Goal: Task Accomplishment & Management: Complete application form

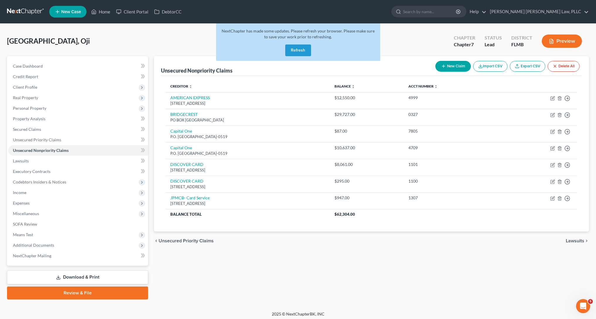
click at [303, 49] on button "Refresh" at bounding box center [298, 51] width 26 height 12
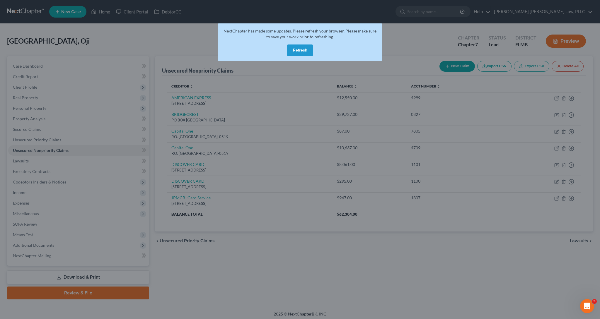
click at [293, 55] on button "Refresh" at bounding box center [300, 51] width 26 height 12
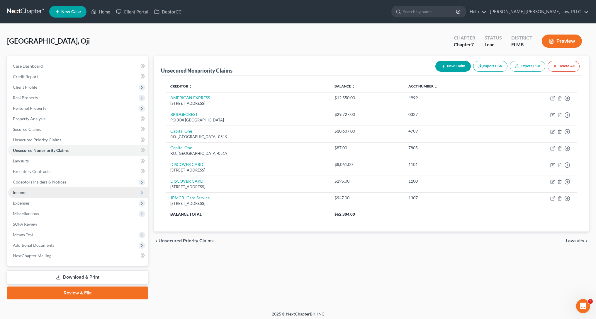
click at [51, 197] on span "Income" at bounding box center [78, 193] width 140 height 11
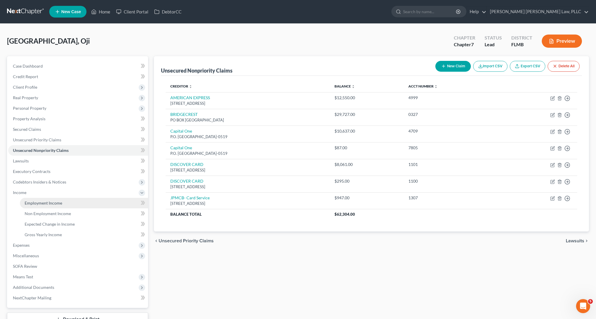
click at [68, 206] on link "Employment Income" at bounding box center [84, 203] width 128 height 11
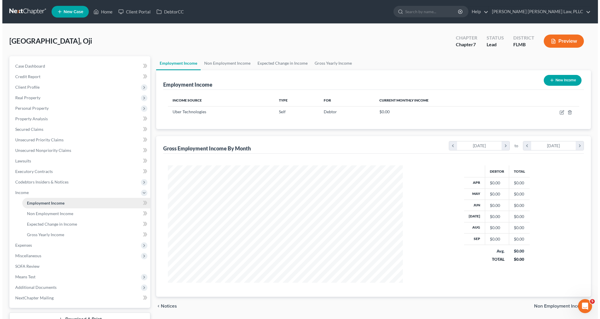
scroll to position [118, 247]
click at [559, 112] on icon "button" at bounding box center [559, 112] width 5 height 5
select select "1"
select select "4"
select select "3"
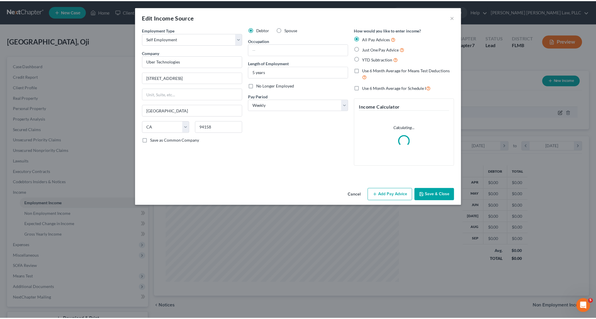
scroll to position [118, 249]
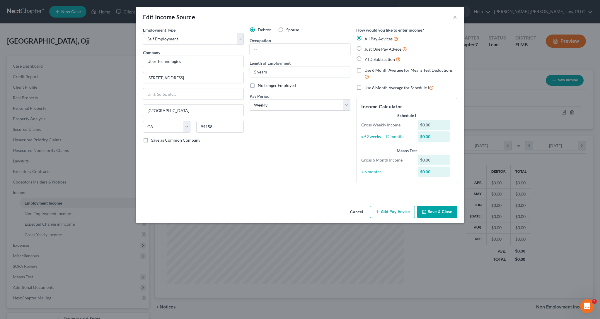
click at [286, 49] on input "text" at bounding box center [300, 49] width 100 height 11
type input "Uber Driver"
click at [300, 129] on div "Debtor Spouse Occupation Uber Driver Length of Employment 5 years No Longer Emp…" at bounding box center [300, 107] width 107 height 161
click at [391, 212] on button "Add Pay Advice" at bounding box center [392, 212] width 45 height 12
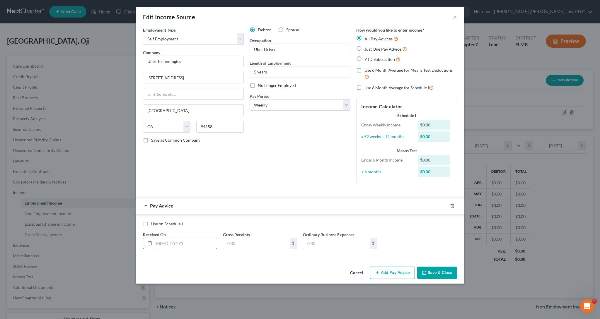
click at [199, 245] on input "text" at bounding box center [185, 243] width 63 height 11
type input "20250224"
click at [269, 240] on input "text" at bounding box center [256, 243] width 67 height 11
type input "1,503.92"
click at [434, 273] on button "Save & Close" at bounding box center [437, 273] width 40 height 12
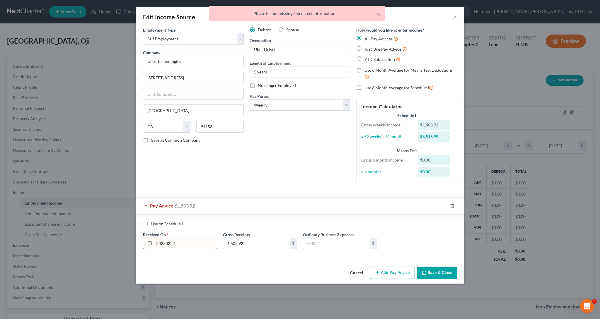
click at [164, 242] on input "20250224" at bounding box center [185, 243] width 63 height 11
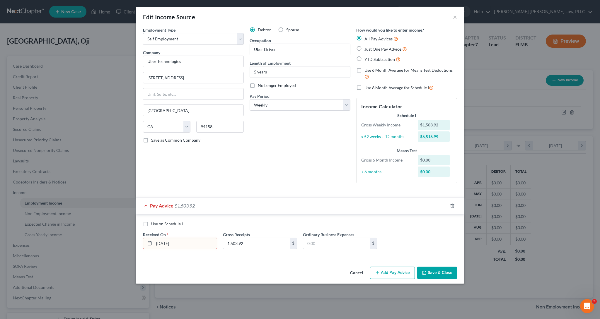
click at [423, 268] on button "Save & Close" at bounding box center [437, 273] width 40 height 12
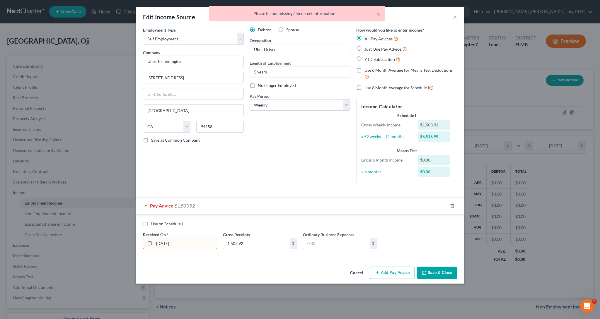
drag, startPoint x: 200, startPoint y: 243, endPoint x: 75, endPoint y: 242, distance: 125.7
click at [75, 242] on div "Edit Income Source × Employment Type * Select Full or Part Time Employment Self…" at bounding box center [300, 159] width 600 height 319
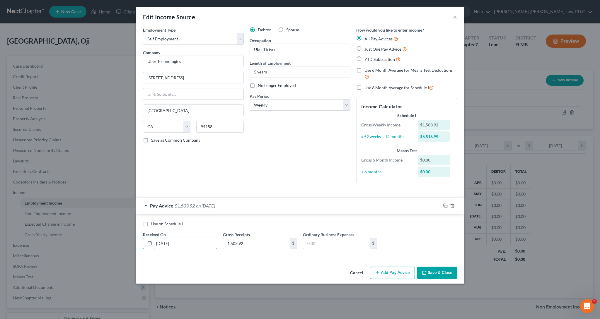
type input "02/24/2025"
click at [437, 272] on button "Save & Close" at bounding box center [437, 273] width 40 height 12
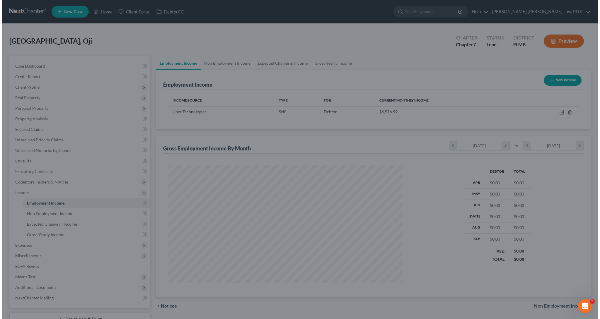
scroll to position [292921, 292792]
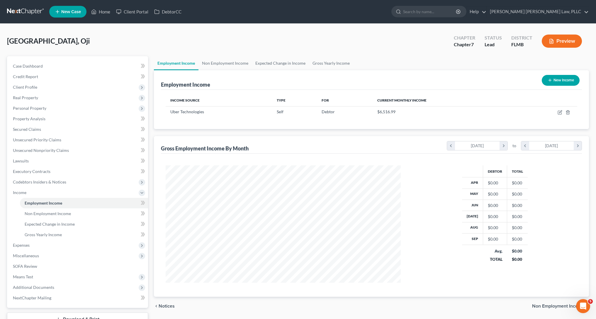
click at [564, 77] on button "New Income" at bounding box center [561, 80] width 38 height 11
select select "0"
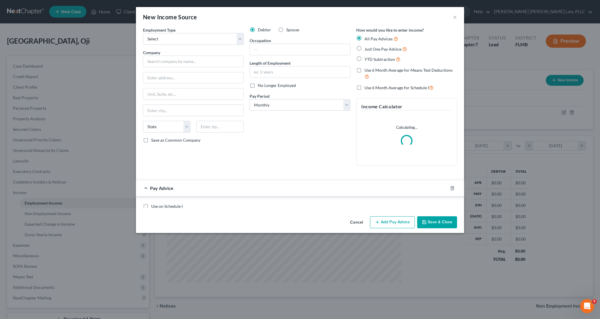
scroll to position [118, 249]
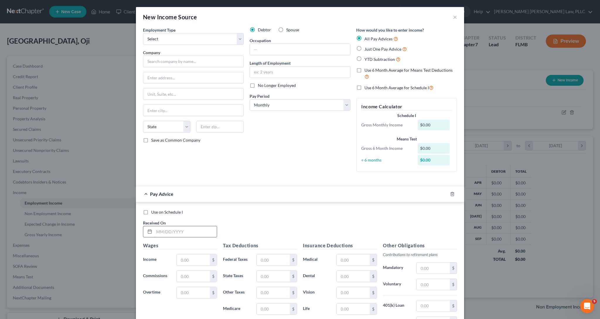
click at [181, 231] on input "text" at bounding box center [185, 232] width 63 height 11
type input "03/03/2025"
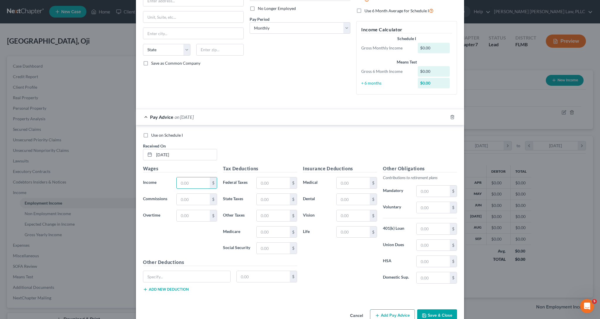
scroll to position [90, 0]
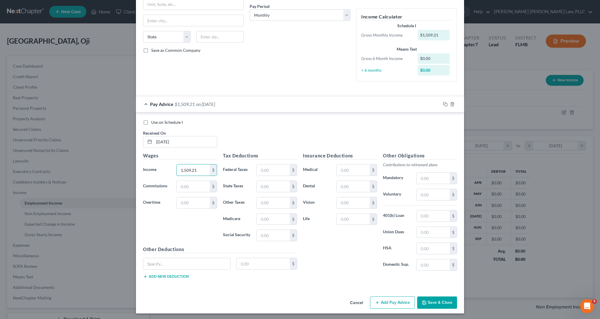
type input "1,509.21"
click at [193, 120] on div "Use on Schedule I" at bounding box center [300, 123] width 314 height 6
click at [299, 142] on div "Use on Schedule I Received On * 03/03/2025" at bounding box center [300, 136] width 320 height 33
click at [401, 305] on button "Add Pay Advice" at bounding box center [392, 303] width 45 height 12
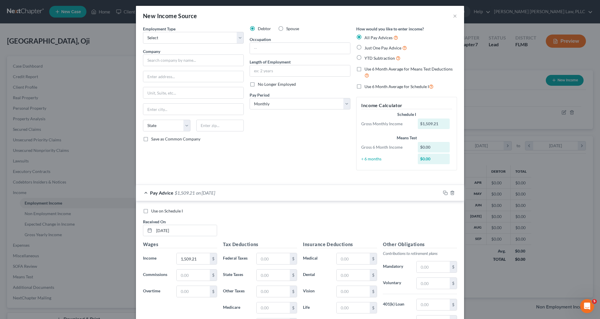
scroll to position [64, 0]
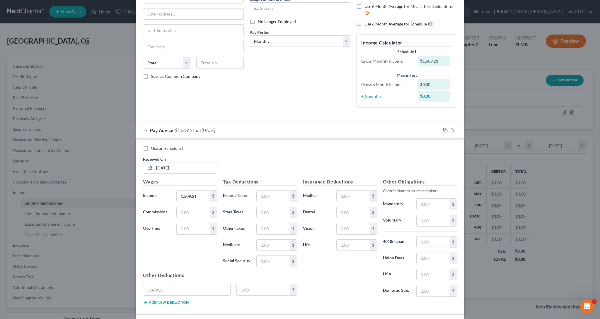
drag, startPoint x: 314, startPoint y: 138, endPoint x: 309, endPoint y: 136, distance: 5.0
click at [314, 139] on div "Use on Schedule I Received On * 03/03/2025 Wages Income * 1,509.21 $ Commission…" at bounding box center [300, 227] width 328 height 176
click at [150, 129] on span "Pay Advice" at bounding box center [161, 130] width 23 height 6
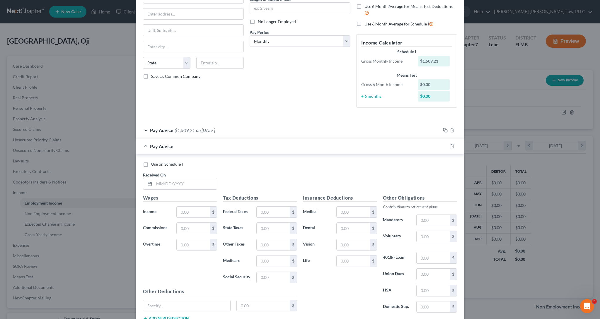
scroll to position [65, 0]
click at [188, 181] on input "text" at bounding box center [185, 182] width 63 height 11
type input "02/24/2025"
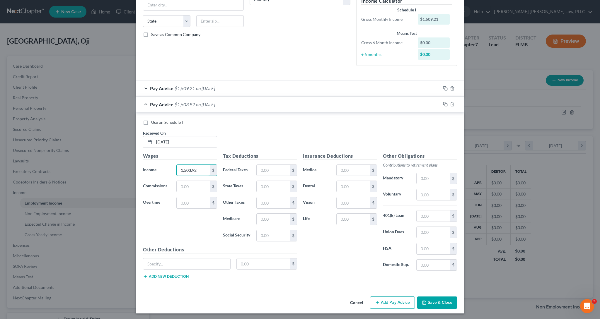
type input "1,503.92"
click at [391, 304] on button "Add Pay Advice" at bounding box center [392, 303] width 45 height 12
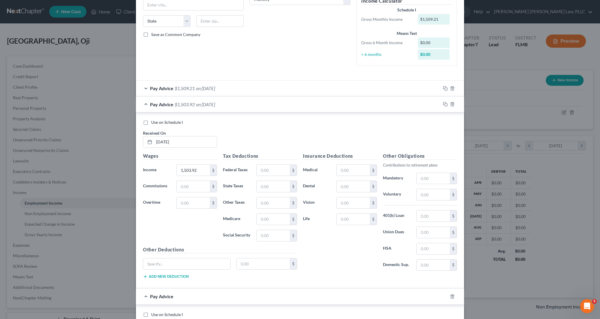
click at [142, 102] on div "Pay Advice $1,503.92 on 02/24/2025" at bounding box center [288, 105] width 305 height 16
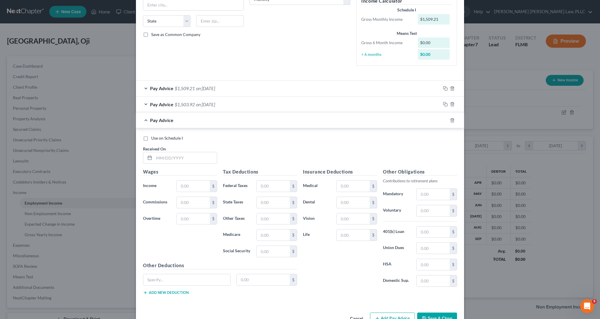
scroll to position [122, 0]
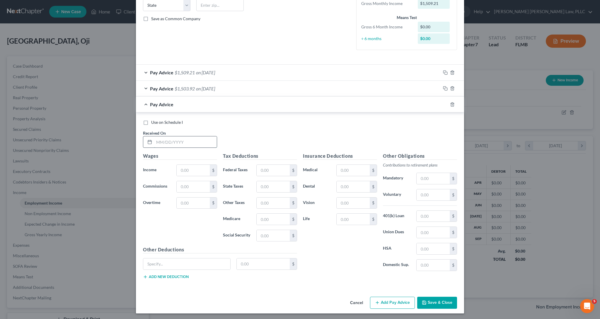
click at [188, 139] on input "text" at bounding box center [185, 142] width 63 height 11
type input "02/17/2025"
drag, startPoint x: 204, startPoint y: 171, endPoint x: 142, endPoint y: 171, distance: 61.8
click at [142, 171] on div "Income * 1,503.91 $" at bounding box center [180, 171] width 80 height 12
type input "1,334.68"
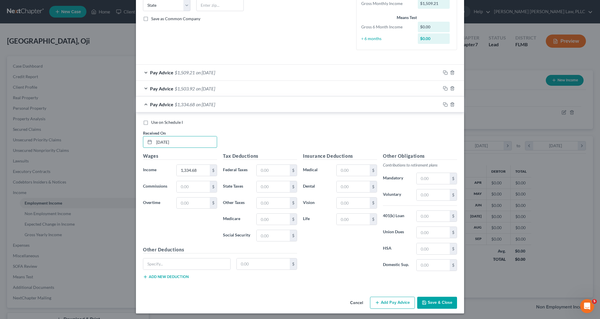
drag, startPoint x: 149, startPoint y: 140, endPoint x: 112, endPoint y: 139, distance: 36.3
click at [112, 139] on div "New Income Source × Employment Type * Select Full or Part Time Employment Self …" at bounding box center [300, 159] width 600 height 319
type input "02/17/2025"
click at [192, 86] on span "$1,503.92" at bounding box center [185, 89] width 20 height 6
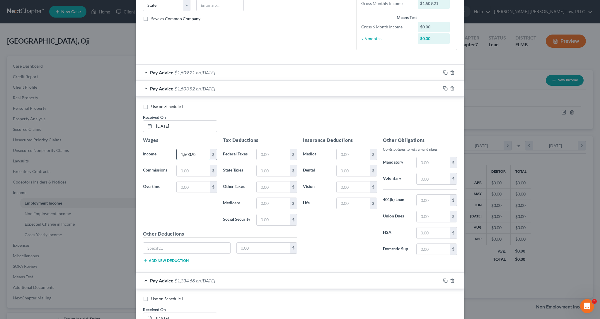
click at [190, 154] on input "1,503.92" at bounding box center [193, 154] width 33 height 11
click at [222, 68] on div "Pay Advice $1,509.21 on 03/03/2025" at bounding box center [288, 73] width 305 height 16
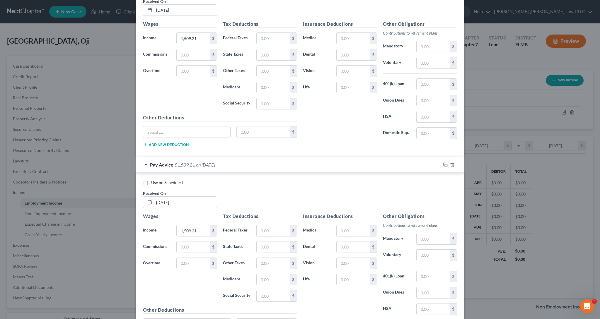
scroll to position [292, 0]
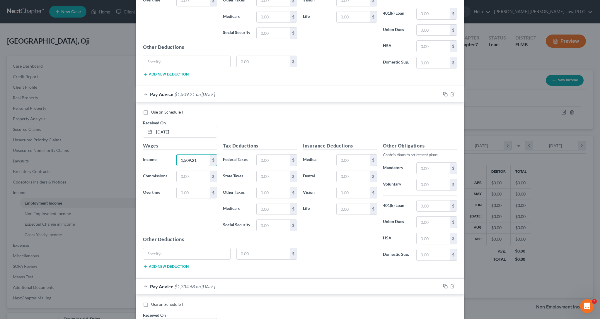
drag, startPoint x: 175, startPoint y: 162, endPoint x: 158, endPoint y: 161, distance: 16.7
click at [158, 161] on div "Income * 1,509.21 $" at bounding box center [180, 160] width 80 height 12
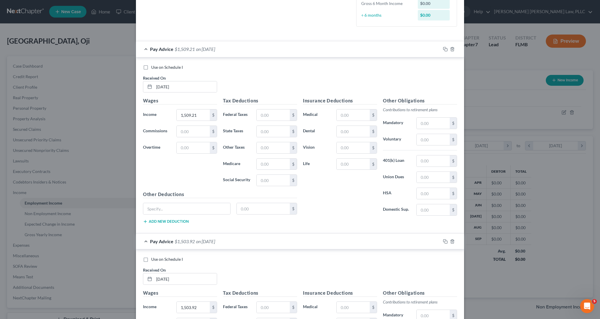
scroll to position [475, 0]
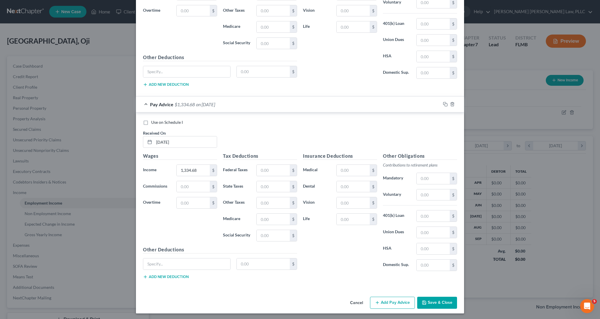
type input "1,503.92"
click at [389, 302] on button "Add Pay Advice" at bounding box center [392, 303] width 45 height 12
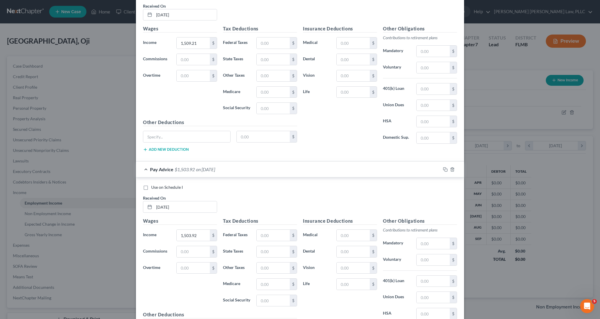
scroll to position [667, 0]
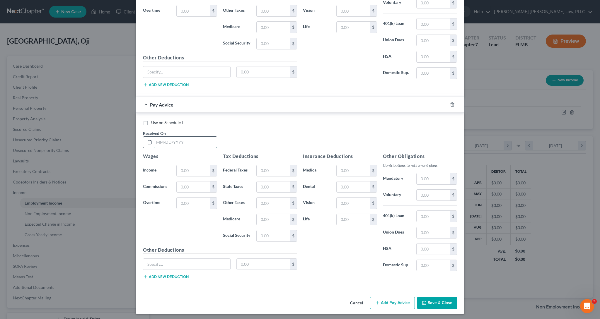
click at [175, 143] on input "text" at bounding box center [185, 142] width 63 height 11
type input "03/10/2025"
type input "1,459.92"
click at [400, 301] on button "Add Pay Advice" at bounding box center [392, 303] width 45 height 12
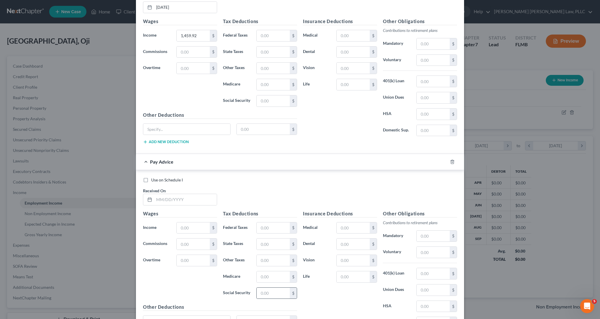
scroll to position [859, 0]
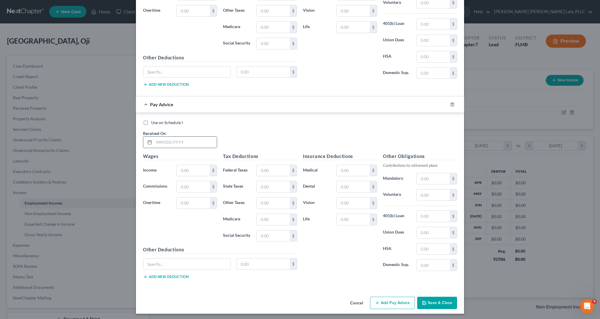
click at [173, 140] on input "text" at bounding box center [185, 142] width 63 height 11
type input "03/17/2025"
type input "1,443.87"
click at [385, 305] on button "Add Pay Advice" at bounding box center [392, 303] width 45 height 12
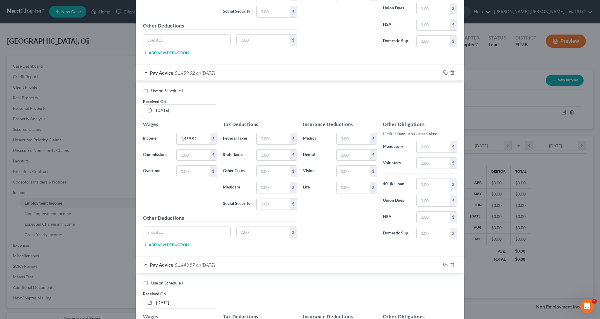
scroll to position [1052, 0]
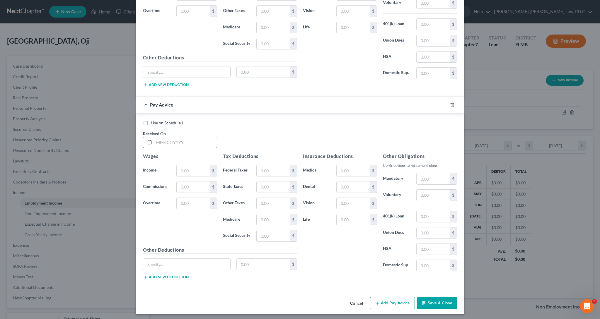
click at [194, 141] on input "text" at bounding box center [185, 142] width 63 height 11
type input "03/24/2025"
type input "1,356.08"
click at [389, 299] on button "Add Pay Advice" at bounding box center [392, 303] width 45 height 12
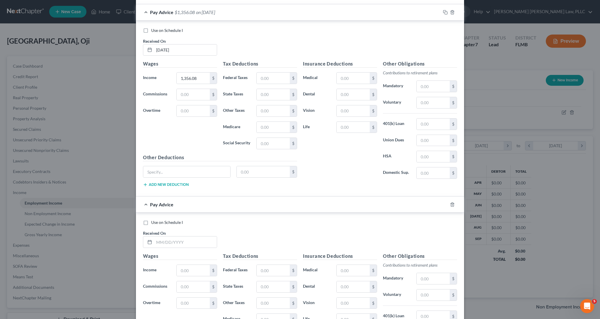
scroll to position [1244, 0]
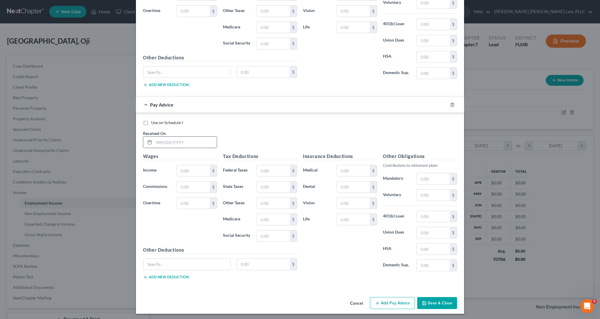
click at [181, 140] on input "text" at bounding box center [185, 142] width 63 height 11
type input "03/31/2025"
click at [199, 166] on input "text" at bounding box center [193, 170] width 33 height 11
type input "1,458.93"
click at [386, 307] on button "Add Pay Advice" at bounding box center [392, 303] width 45 height 12
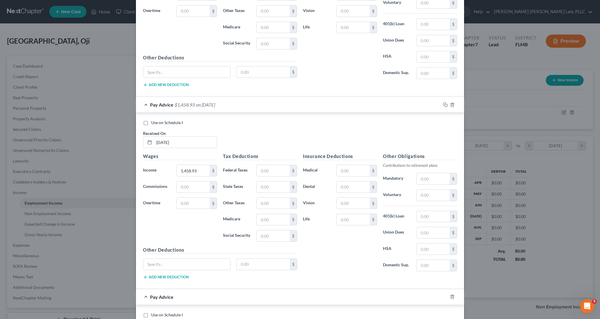
scroll to position [1436, 0]
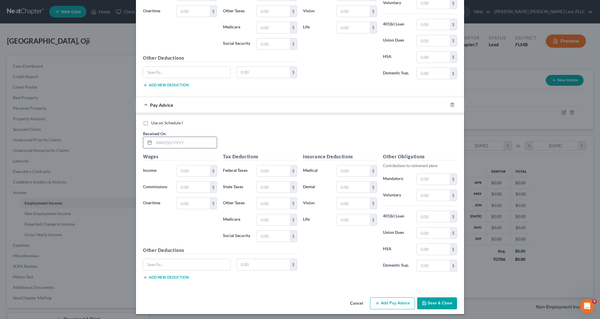
click at [177, 142] on input "text" at bounding box center [185, 142] width 63 height 11
type input "04/07/2025"
type input "1,649.94"
click at [381, 300] on button "Add Pay Advice" at bounding box center [392, 304] width 45 height 12
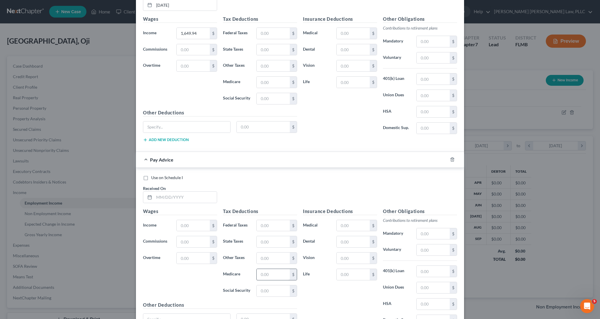
scroll to position [1629, 0]
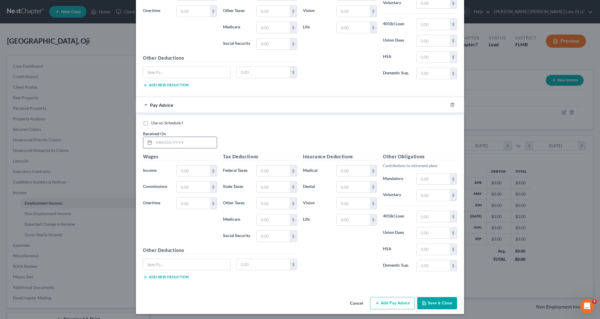
click at [183, 137] on input "text" at bounding box center [185, 142] width 63 height 11
type input "04/14/2025"
type input "1,634.86"
click at [385, 300] on button "Add Pay Advice" at bounding box center [392, 303] width 45 height 12
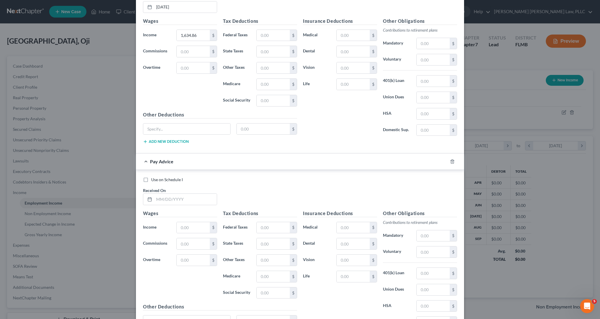
scroll to position [1821, 0]
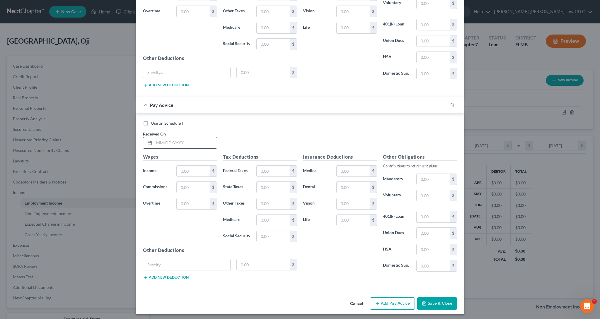
click at [198, 142] on input "text" at bounding box center [185, 142] width 63 height 11
type input "04/21/2025"
click at [193, 172] on input "text" at bounding box center [193, 171] width 33 height 11
type input "1,382.91"
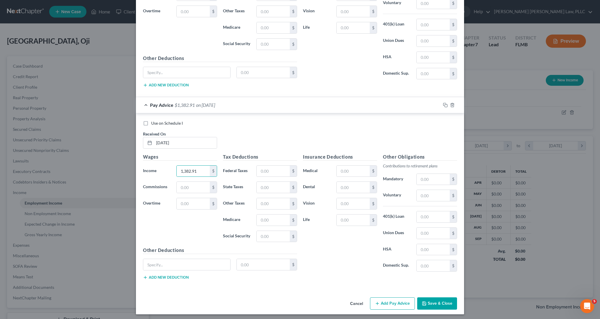
click at [406, 306] on button "Add Pay Advice" at bounding box center [392, 304] width 45 height 12
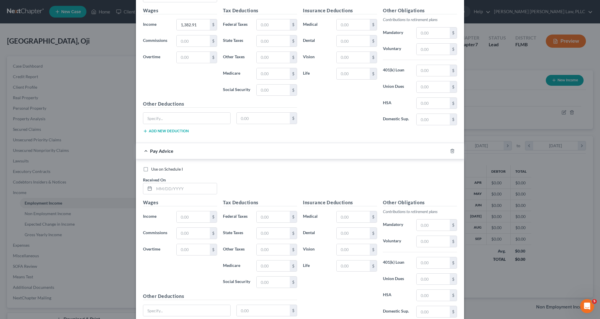
scroll to position [2014, 0]
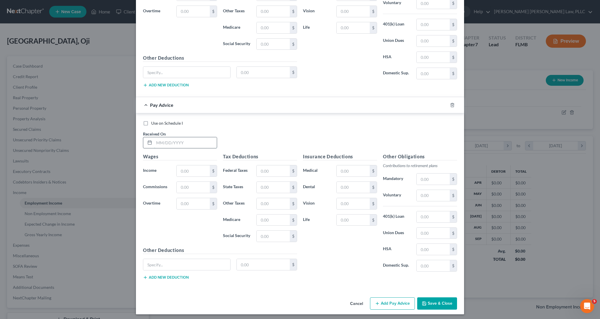
click at [182, 140] on input "text" at bounding box center [185, 142] width 63 height 11
type input "04/28/2025"
click at [182, 171] on input "text" at bounding box center [193, 171] width 33 height 11
type input "1,342.34"
click at [382, 305] on button "Add Pay Advice" at bounding box center [392, 304] width 45 height 12
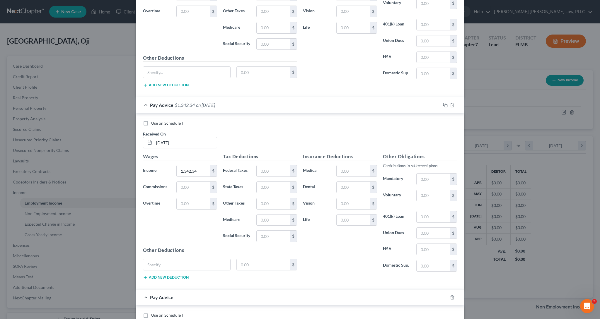
scroll to position [2206, 0]
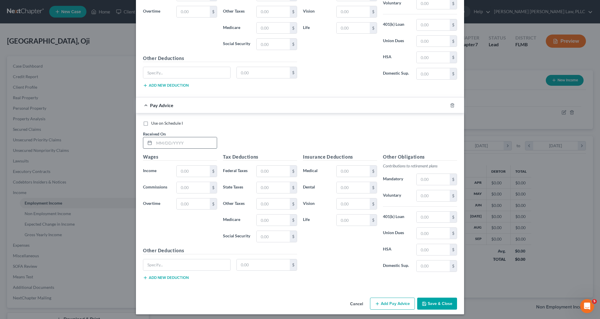
click at [168, 142] on input "text" at bounding box center [185, 142] width 63 height 11
type input "05/05/2025"
click at [188, 167] on input "text" at bounding box center [193, 171] width 33 height 11
type input "1,250.85"
click at [396, 301] on button "Add Pay Advice" at bounding box center [392, 304] width 45 height 12
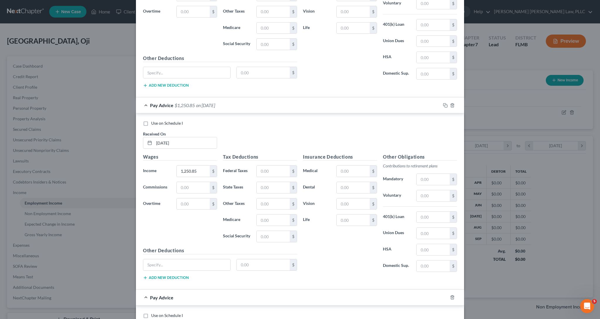
scroll to position [2399, 0]
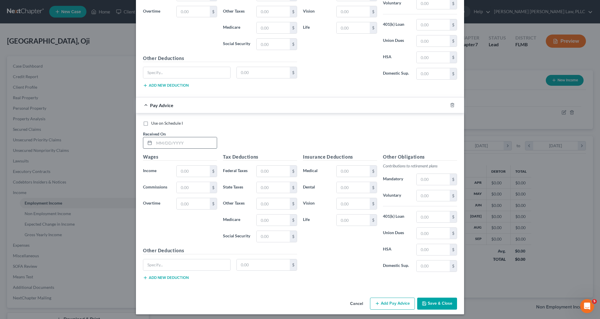
click at [170, 142] on input "text" at bounding box center [185, 142] width 63 height 11
type input "05/12/2025"
click at [200, 169] on input "text" at bounding box center [193, 171] width 33 height 11
type input "1,208.09"
click at [396, 302] on button "Add Pay Advice" at bounding box center [392, 304] width 45 height 12
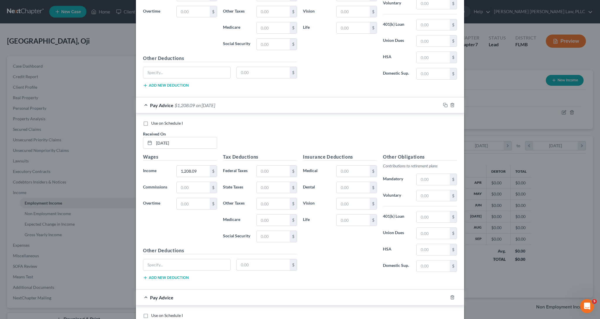
scroll to position [2591, 0]
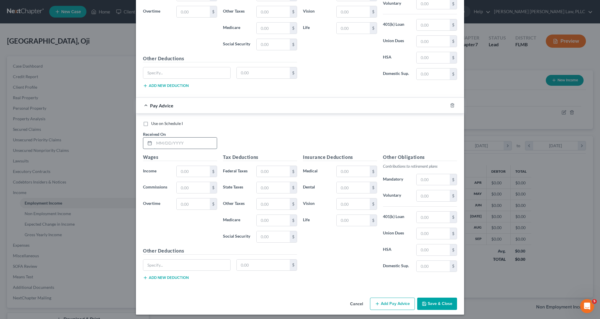
click at [188, 141] on input "text" at bounding box center [185, 143] width 63 height 11
type input "05/19/2025"
click at [196, 173] on input "text" at bounding box center [193, 171] width 33 height 11
type input "1,069.85"
click at [392, 299] on button "Add Pay Advice" at bounding box center [392, 304] width 45 height 12
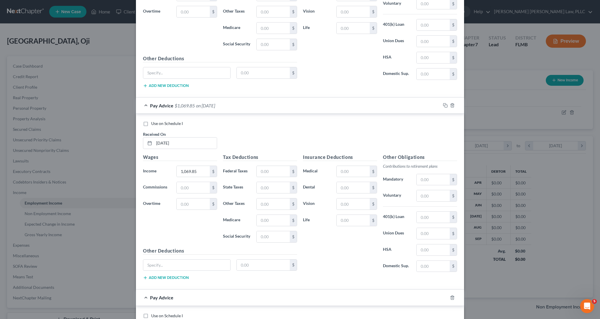
scroll to position [2783, 0]
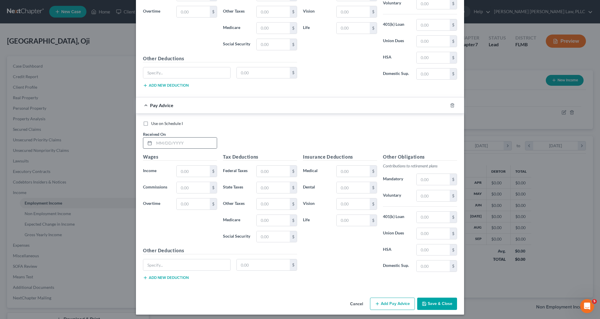
click at [143, 139] on div at bounding box center [148, 143] width 11 height 11
click at [169, 141] on input "text" at bounding box center [185, 143] width 63 height 11
type input "05/26/2024"
click at [187, 169] on input "text" at bounding box center [193, 171] width 33 height 11
type input "919.65"
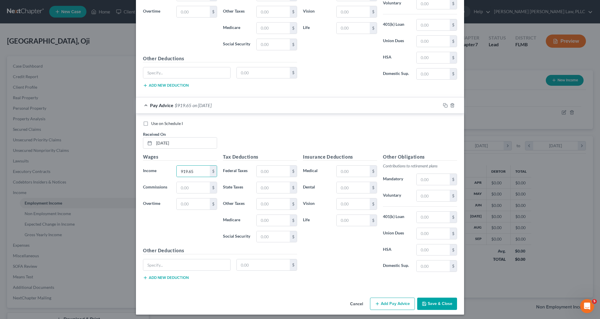
click at [381, 298] on button "Add Pay Advice" at bounding box center [392, 304] width 45 height 12
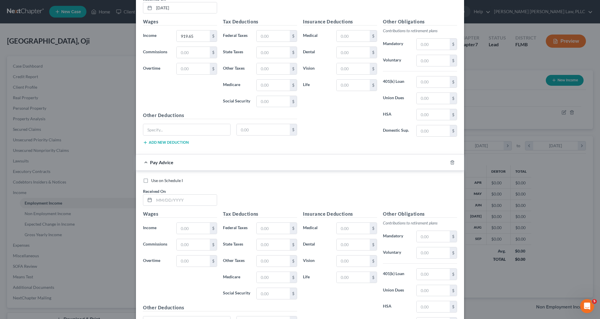
scroll to position [2976, 0]
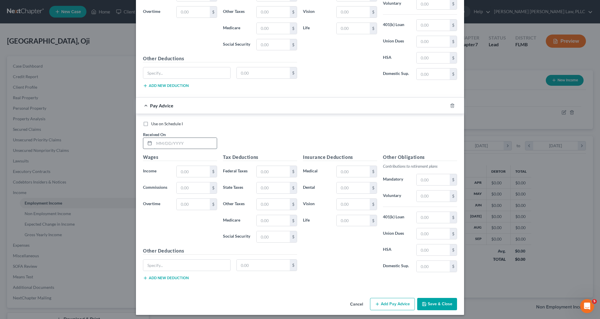
click at [192, 142] on input "text" at bounding box center [185, 143] width 63 height 11
type input "06/02/2025"
click at [198, 168] on input "text" at bounding box center [193, 171] width 33 height 11
type input "1,006.13"
click at [396, 301] on button "Add Pay Advice" at bounding box center [392, 304] width 45 height 12
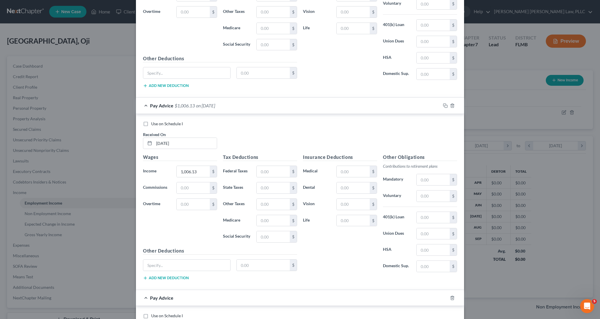
scroll to position [3168, 0]
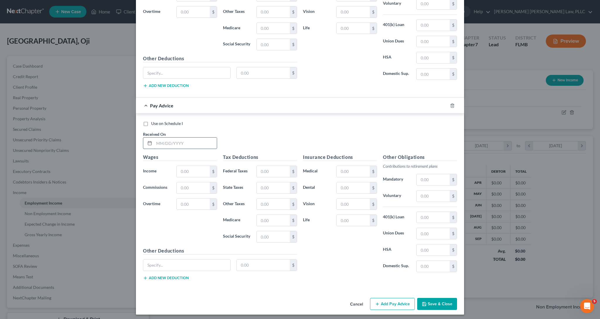
click at [203, 141] on input "text" at bounding box center [185, 143] width 63 height 11
type input "06/09/2025"
click at [185, 167] on input "text" at bounding box center [193, 171] width 33 height 11
type input "872.84"
click at [398, 304] on button "Add Pay Advice" at bounding box center [392, 304] width 45 height 12
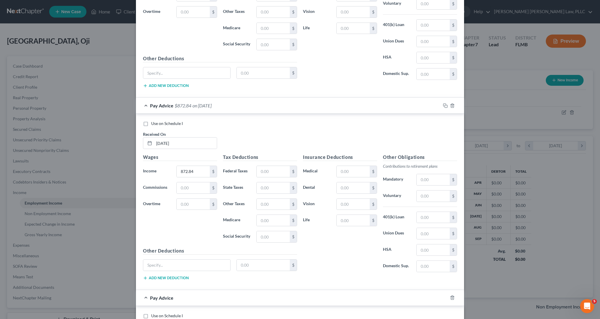
scroll to position [3360, 0]
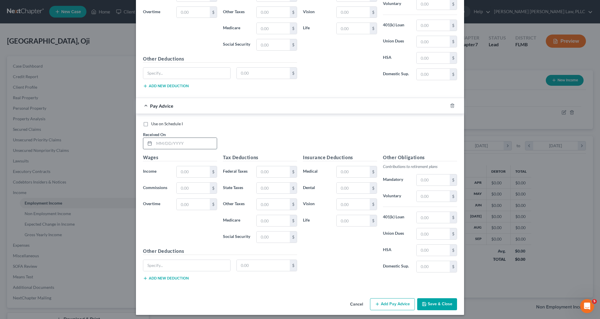
click at [190, 138] on input "text" at bounding box center [185, 143] width 63 height 11
type input "06/16/2025"
click at [187, 168] on input "text" at bounding box center [193, 171] width 33 height 11
type input "1,153.70"
click at [391, 299] on button "Add Pay Advice" at bounding box center [392, 305] width 45 height 12
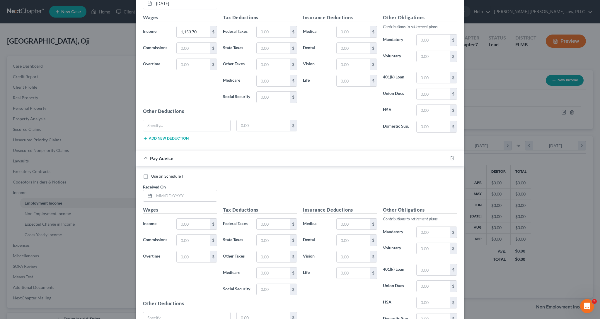
scroll to position [3553, 0]
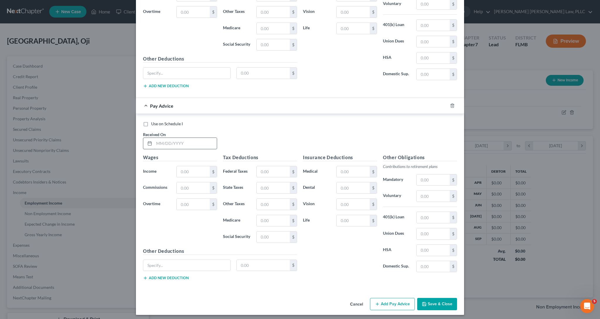
click at [197, 139] on input "text" at bounding box center [185, 143] width 63 height 11
type input "06/23/2025"
click at [199, 171] on input "text" at bounding box center [193, 171] width 33 height 11
type input "908.50"
click at [391, 301] on button "Add Pay Advice" at bounding box center [392, 304] width 45 height 12
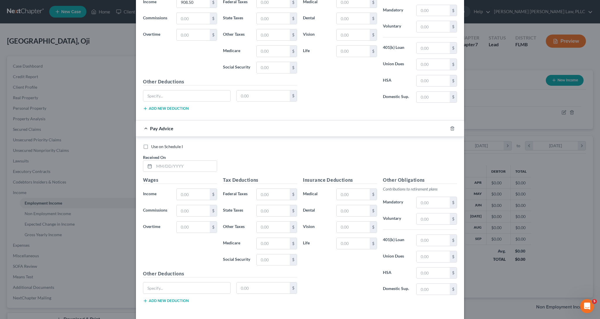
scroll to position [3745, 0]
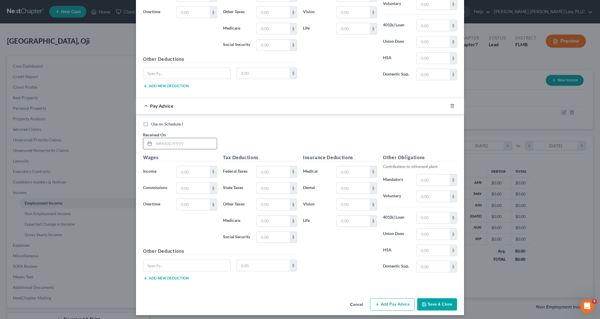
click at [187, 139] on input "text" at bounding box center [185, 143] width 63 height 11
type input "06/30/2025"
click at [198, 166] on input "text" at bounding box center [193, 171] width 33 height 11
type input "1,082.73"
click at [388, 299] on button "Add Pay Advice" at bounding box center [392, 305] width 45 height 12
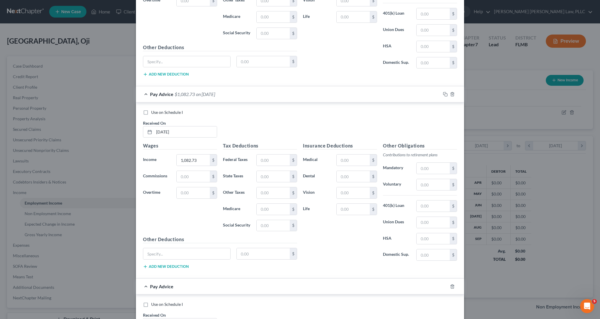
scroll to position [3937, 0]
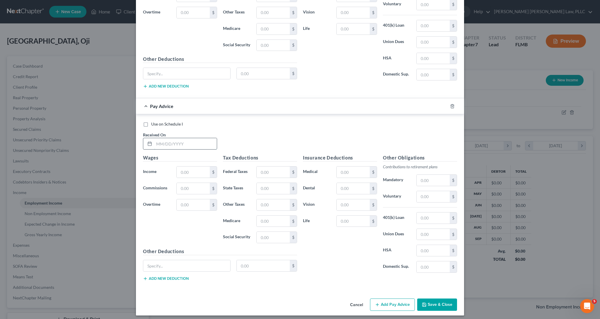
click at [202, 145] on input "text" at bounding box center [185, 143] width 63 height 11
click at [207, 145] on input "text" at bounding box center [185, 143] width 63 height 11
type input "07/07/2025"
click at [198, 172] on input "text" at bounding box center [193, 172] width 33 height 11
type input "1,015.95"
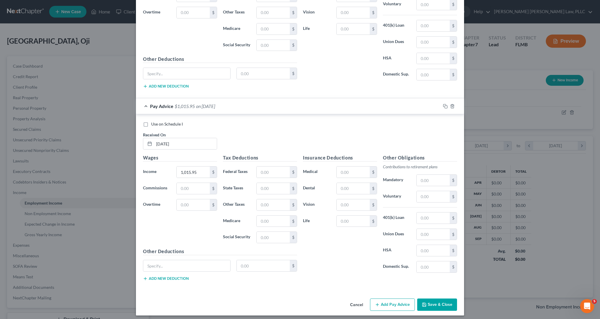
click at [392, 300] on button "Add Pay Advice" at bounding box center [392, 305] width 45 height 12
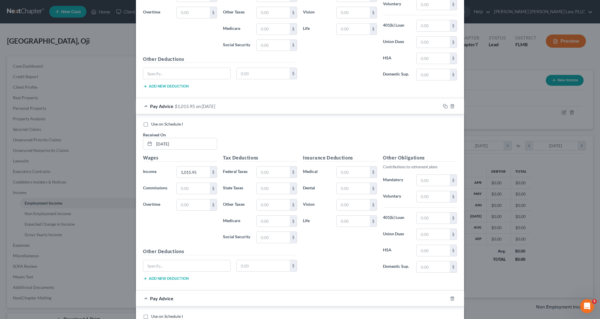
scroll to position [4130, 0]
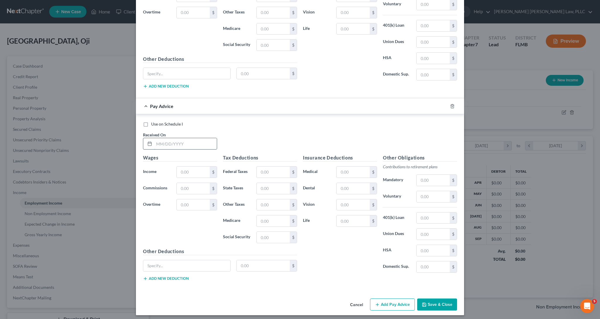
click at [203, 143] on input "text" at bounding box center [185, 143] width 63 height 11
type input "07/14/2025"
click at [199, 168] on input "text" at bounding box center [193, 172] width 33 height 11
type input "1,002.27"
click at [384, 302] on button "Add Pay Advice" at bounding box center [392, 305] width 45 height 12
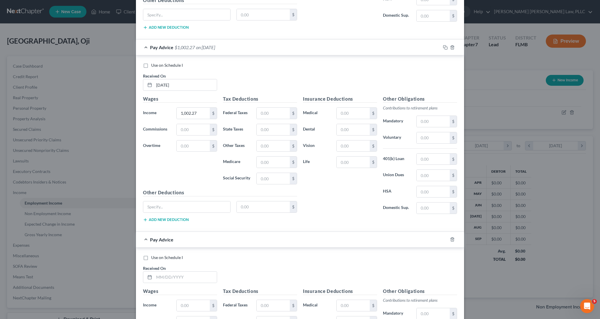
scroll to position [4322, 0]
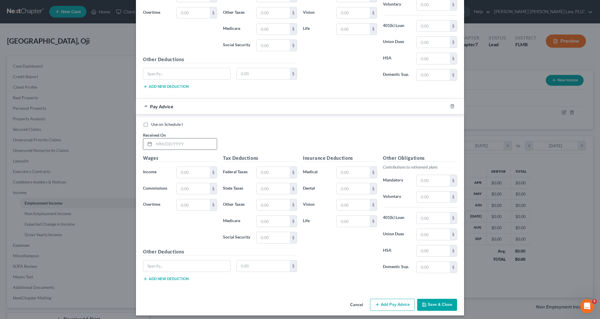
click at [196, 143] on input "text" at bounding box center [185, 144] width 63 height 11
type input "07/21/2025"
click at [181, 168] on input "text" at bounding box center [193, 172] width 33 height 11
type input "905.30"
click at [391, 299] on button "Add Pay Advice" at bounding box center [392, 305] width 45 height 12
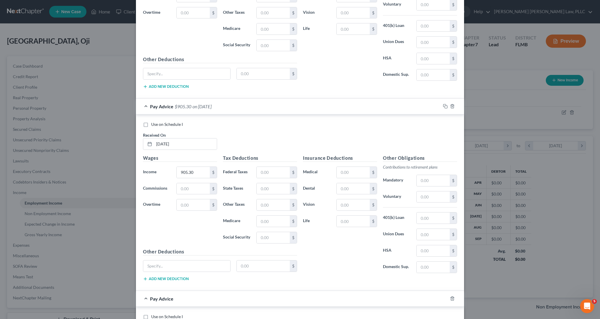
scroll to position [4515, 0]
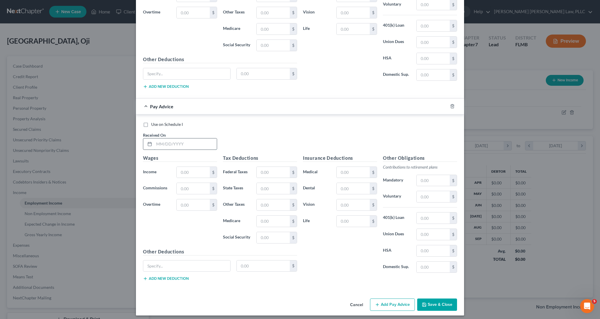
click at [176, 143] on input "text" at bounding box center [185, 144] width 63 height 11
type input "07/28/2025"
click at [190, 168] on input "text" at bounding box center [193, 172] width 33 height 11
type input "1,031.29"
click at [400, 299] on button "Add Pay Advice" at bounding box center [392, 305] width 45 height 12
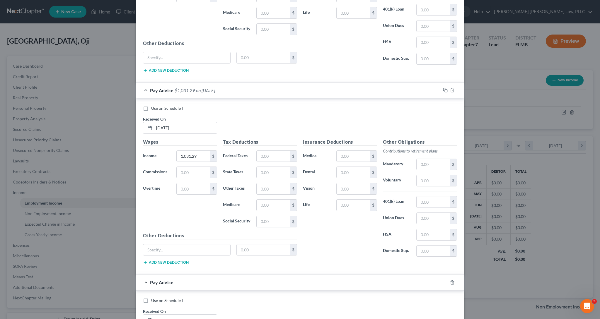
scroll to position [4707, 0]
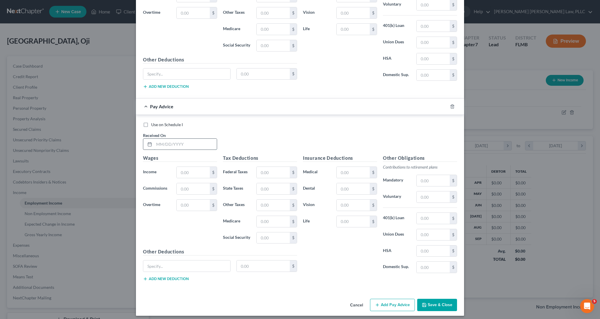
click at [189, 142] on input "text" at bounding box center [185, 144] width 63 height 11
type input "08/11/2025"
click at [195, 168] on input "text" at bounding box center [193, 172] width 33 height 11
type input "944.50"
click at [386, 302] on button "Add Pay Advice" at bounding box center [392, 305] width 45 height 12
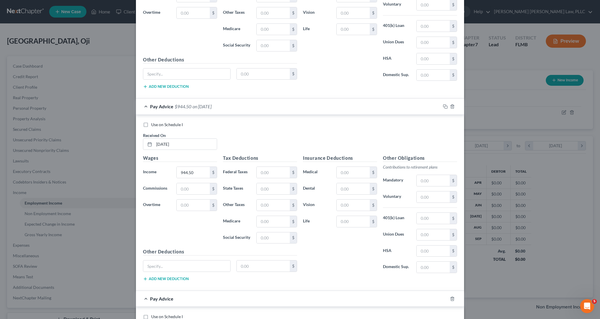
scroll to position [4899, 0]
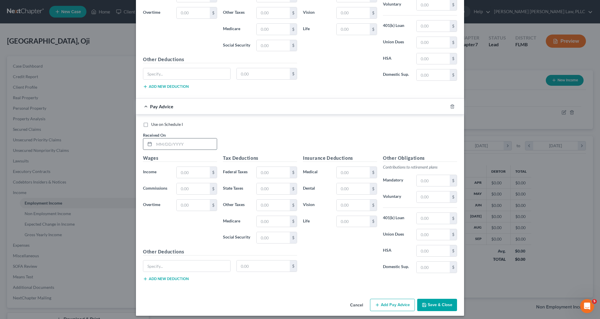
click at [181, 140] on input "text" at bounding box center [185, 144] width 63 height 11
type input "08/18/2025"
click at [190, 167] on input "text" at bounding box center [193, 172] width 33 height 11
type input "775.11"
click at [401, 299] on button "Add Pay Advice" at bounding box center [392, 305] width 45 height 12
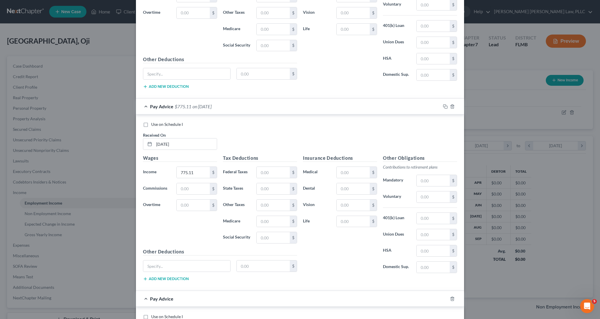
scroll to position [5092, 0]
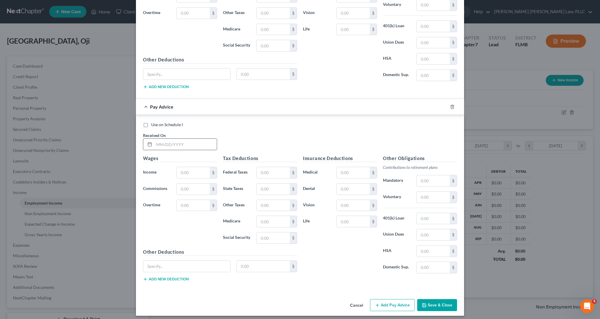
click at [188, 146] on div at bounding box center [180, 145] width 74 height 12
click at [188, 144] on input "text" at bounding box center [185, 144] width 63 height 11
click at [183, 143] on input "text" at bounding box center [185, 144] width 63 height 11
type input "2"
click at [159, 139] on input "09/25/2025" at bounding box center [185, 144] width 63 height 11
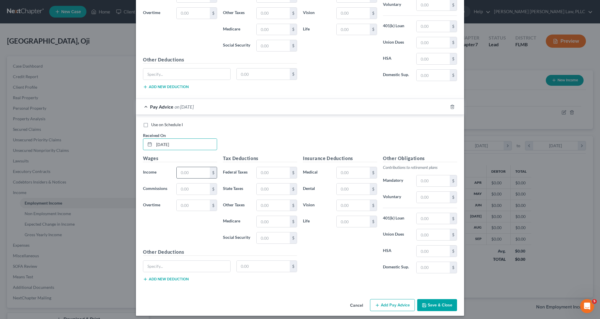
type input "08/25/2025"
click at [180, 172] on input "text" at bounding box center [193, 172] width 33 height 11
type input "690.60"
click at [373, 299] on button "Add Pay Advice" at bounding box center [392, 305] width 45 height 12
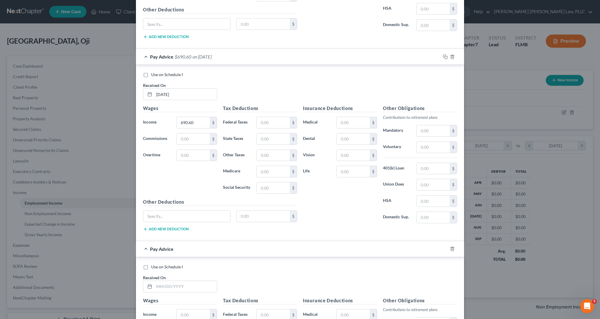
scroll to position [5259, 0]
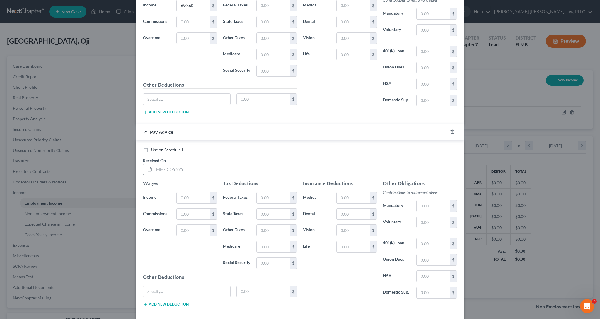
click at [168, 164] on input "text" at bounding box center [185, 169] width 63 height 11
type input "08/29/2025"
click at [197, 193] on input "text" at bounding box center [193, 198] width 33 height 11
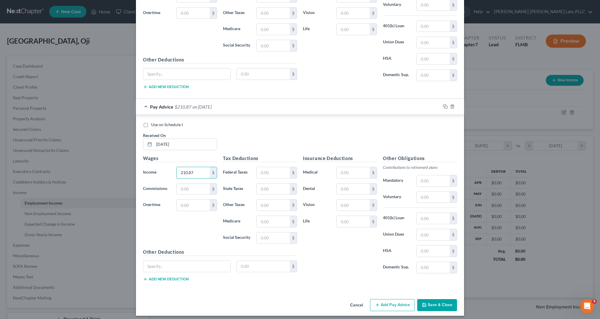
type input "210.87"
click at [404, 304] on button "Add Pay Advice" at bounding box center [392, 305] width 45 height 12
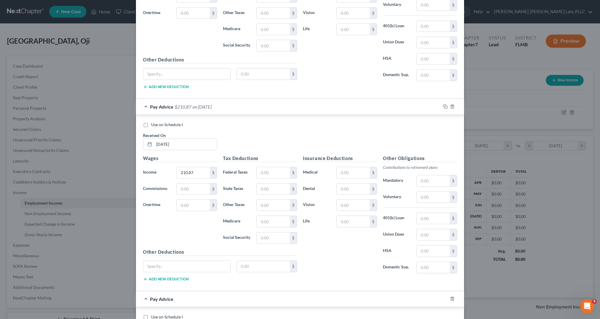
scroll to position [5476, 0]
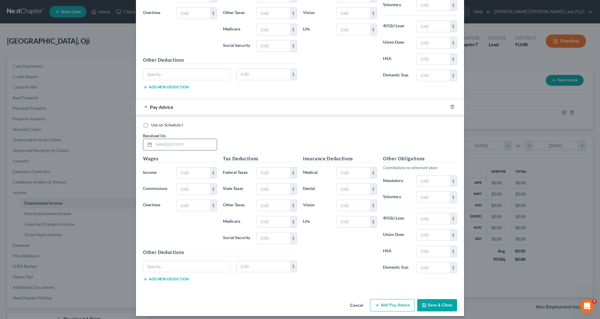
click at [154, 139] on input "text" at bounding box center [185, 144] width 63 height 11
click at [194, 140] on input "text" at bounding box center [185, 144] width 63 height 11
click at [199, 141] on input "text" at bounding box center [185, 144] width 63 height 11
type input "[DATE]"
click at [197, 171] on input "text" at bounding box center [193, 173] width 33 height 11
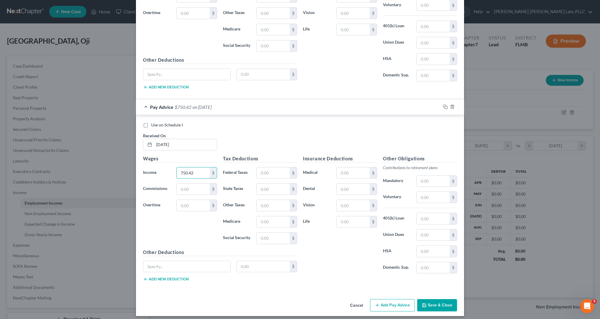
type input "750.42"
click at [446, 302] on button "Save & Close" at bounding box center [437, 305] width 40 height 12
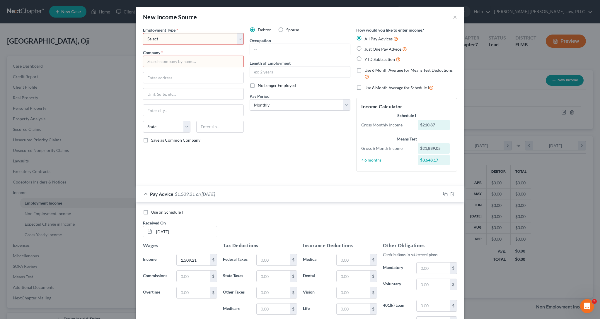
scroll to position [0, 0]
select select "1"
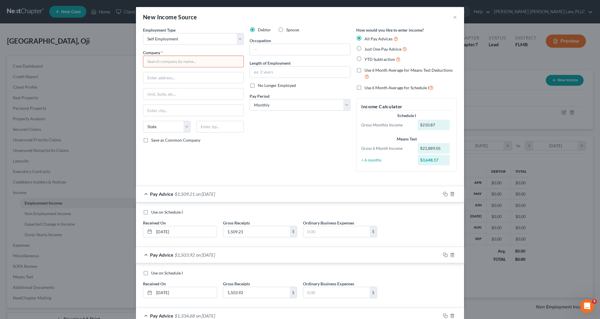
click at [201, 56] on input "text" at bounding box center [193, 62] width 101 height 12
type input "a"
type input "u"
click at [158, 62] on input "Uber techonologies" at bounding box center [193, 62] width 101 height 12
click at [166, 62] on input "Uber Techonologies" at bounding box center [193, 62] width 101 height 12
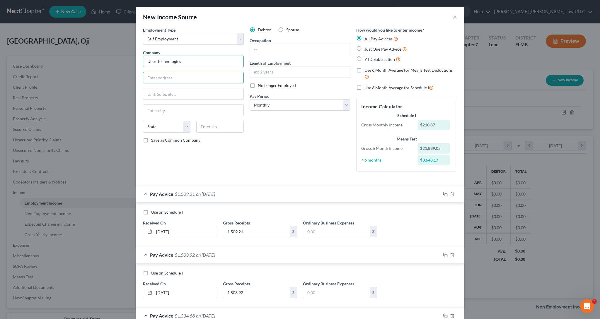
click at [181, 63] on input "Uber Technologies" at bounding box center [193, 62] width 101 height 12
type input "Uber Technologies, Inc"
click at [179, 80] on input "text" at bounding box center [193, 77] width 100 height 11
type input "1725 Third St"
type input "94158"
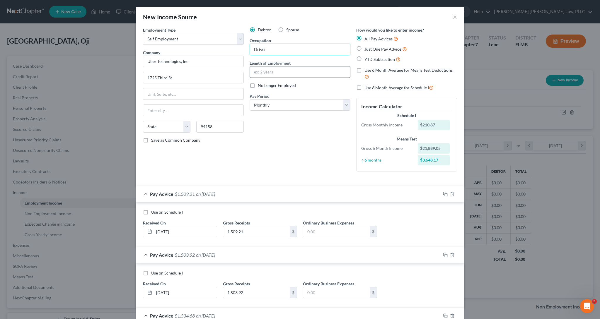
type input "Driver"
click at [285, 70] on input "text" at bounding box center [300, 72] width 100 height 11
type input "5 Years"
select select "3"
click at [289, 146] on div "Debtor Spouse Occupation Driver Length of Employment 5 Years No Longer Employed…" at bounding box center [300, 101] width 107 height 149
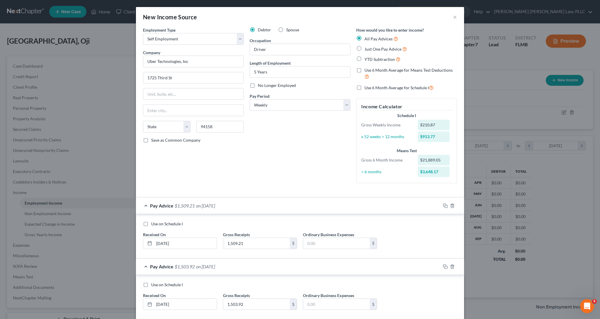
click at [307, 166] on div "Debtor Spouse Occupation Driver Length of Employment 5 Years No Longer Employed…" at bounding box center [300, 107] width 107 height 161
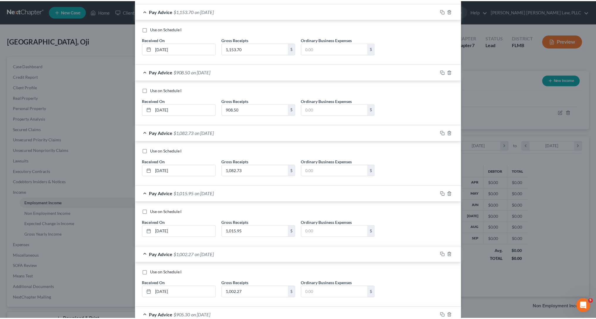
scroll to position [1675, 0]
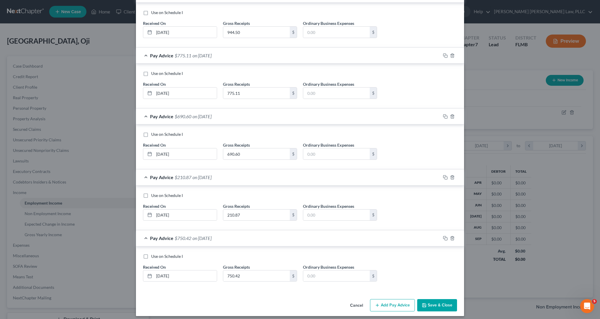
click at [424, 303] on icon "button" at bounding box center [424, 305] width 5 height 5
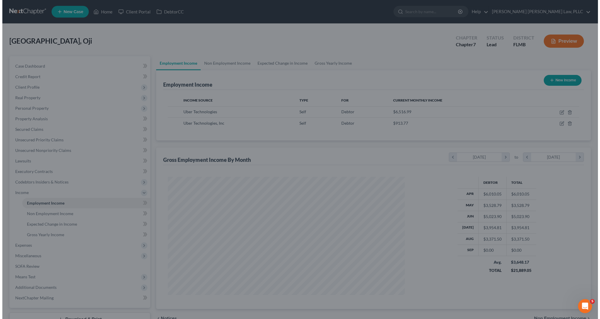
scroll to position [292921, 292792]
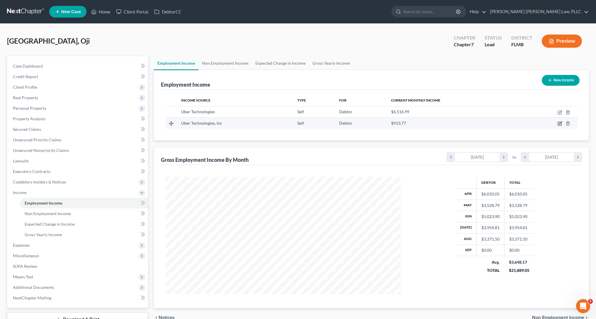
click at [559, 126] on icon "button" at bounding box center [560, 124] width 4 height 4
select select "1"
select select "3"
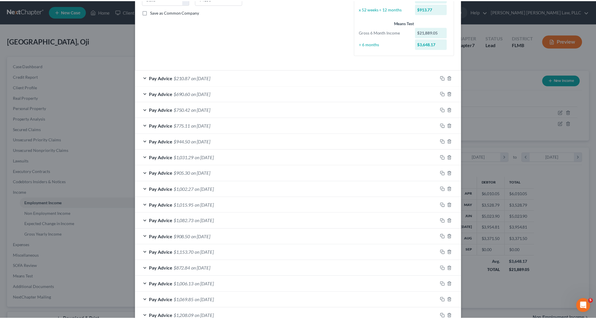
scroll to position [0, 0]
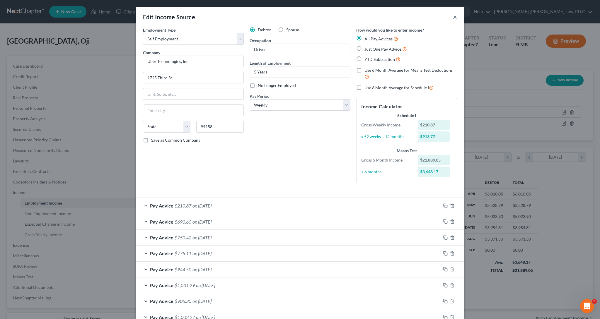
click at [453, 19] on button "×" at bounding box center [455, 16] width 4 height 7
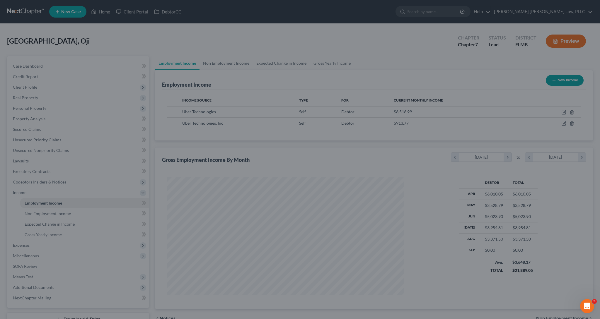
scroll to position [292921, 292792]
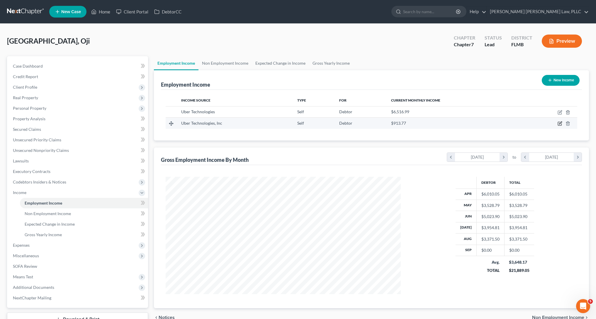
click at [561, 123] on icon "button" at bounding box center [559, 123] width 5 height 5
select select "1"
select select "3"
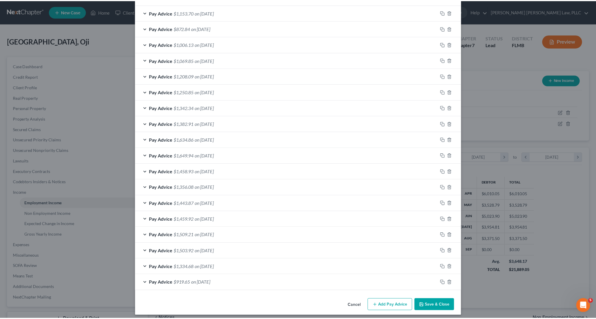
scroll to position [0, 0]
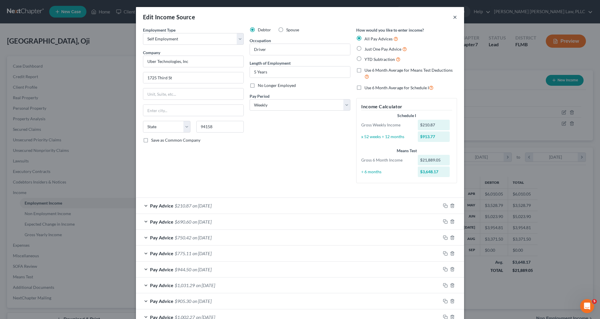
click at [453, 18] on button "×" at bounding box center [455, 16] width 4 height 7
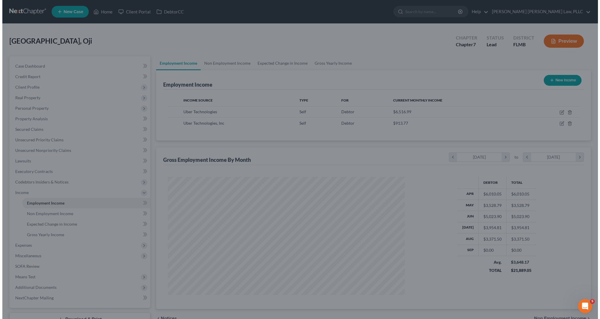
scroll to position [292921, 292792]
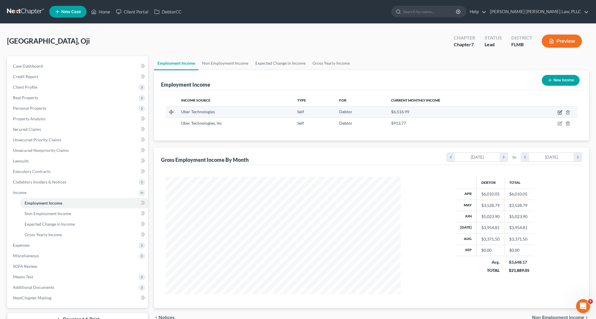
click at [559, 111] on icon "button" at bounding box center [560, 113] width 4 height 4
select select "1"
select select "4"
select select "3"
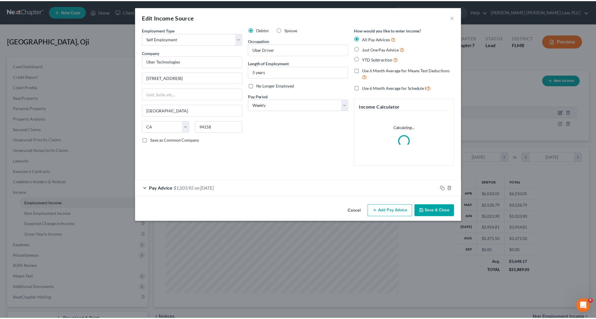
scroll to position [118, 249]
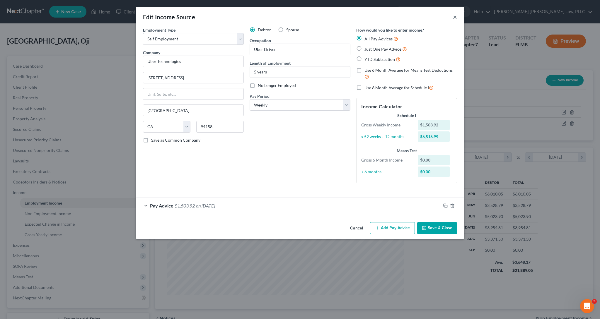
click at [453, 20] on button "×" at bounding box center [455, 16] width 4 height 7
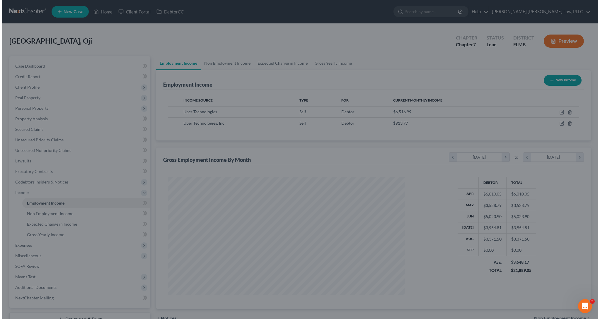
scroll to position [292921, 292792]
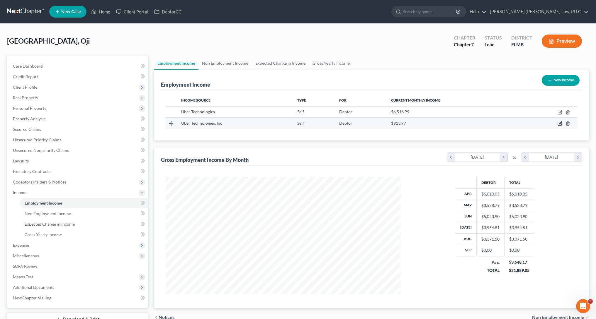
click at [559, 123] on icon "button" at bounding box center [559, 123] width 5 height 5
select select "1"
select select "3"
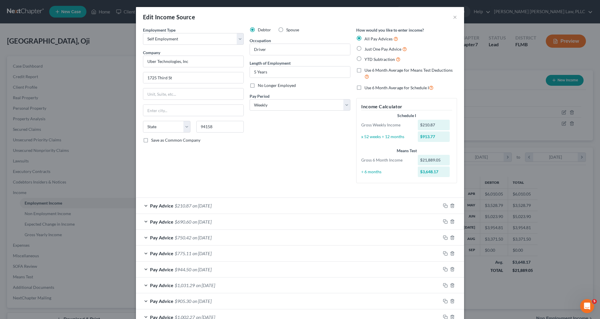
scroll to position [369, 0]
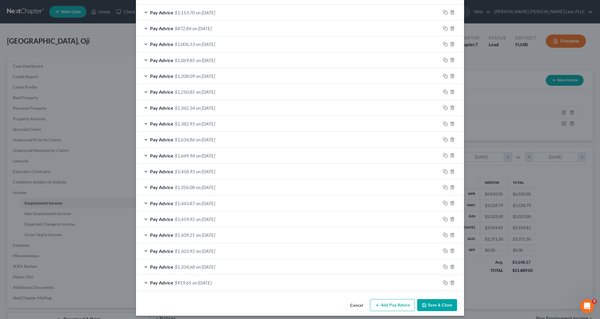
click at [398, 303] on button "Add Pay Advice" at bounding box center [392, 305] width 45 height 12
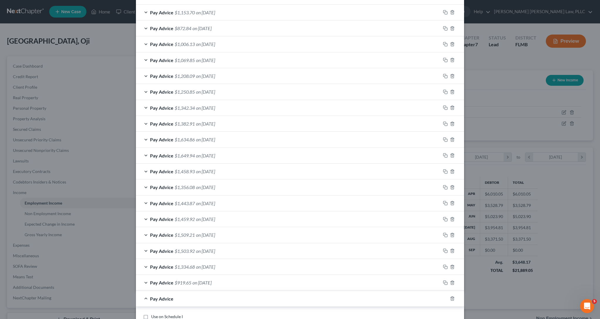
scroll to position [429, 0]
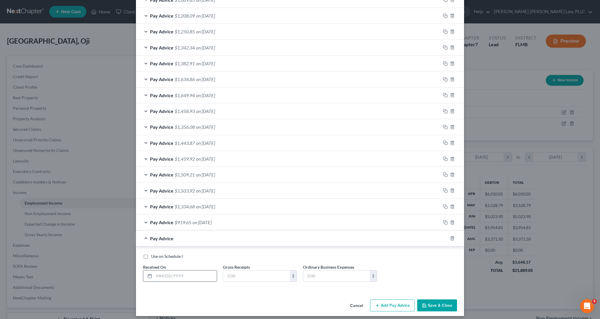
click at [201, 271] on input "text" at bounding box center [185, 276] width 63 height 11
type input "09/22/2025"
type input "750.42"
click at [357, 301] on button "Cancel" at bounding box center [356, 306] width 22 height 12
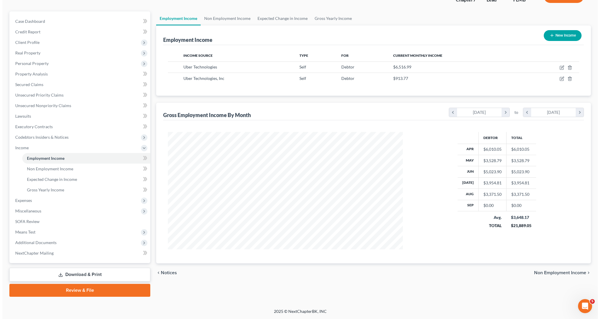
scroll to position [0, 0]
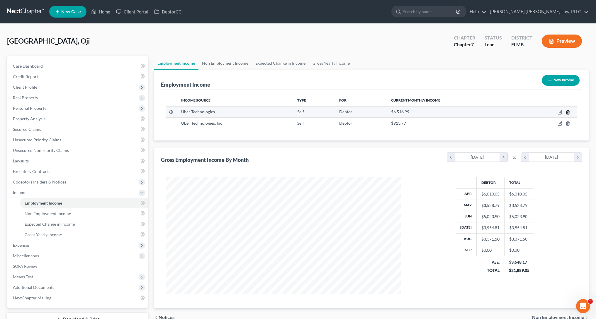
click at [568, 114] on icon "button" at bounding box center [567, 112] width 5 height 5
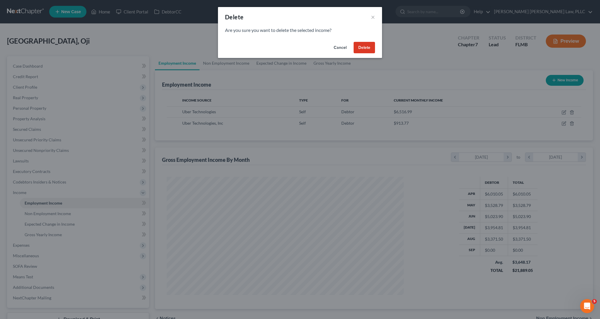
click at [367, 49] on button "Delete" at bounding box center [364, 48] width 21 height 12
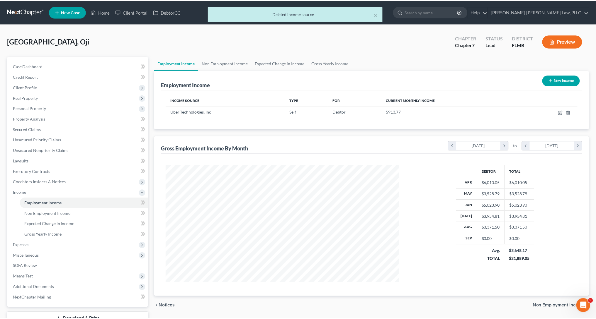
scroll to position [292921, 292792]
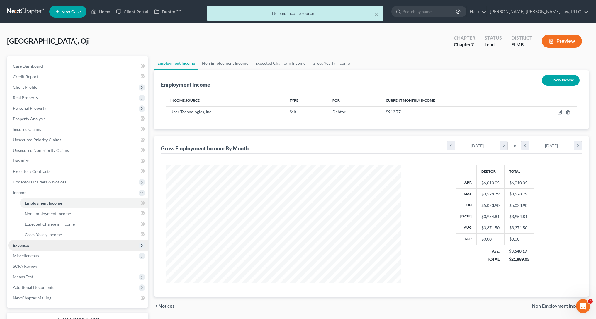
click at [40, 246] on span "Expenses" at bounding box center [78, 245] width 140 height 11
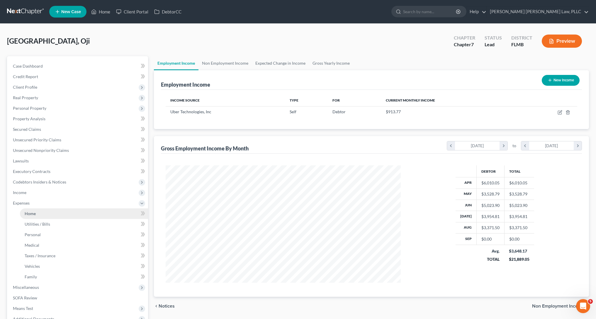
click at [31, 218] on link "Home" at bounding box center [84, 214] width 128 height 11
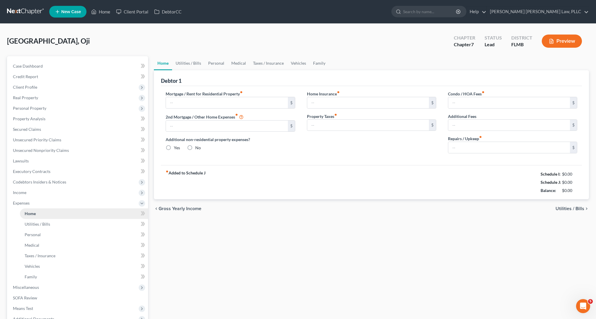
radio input "true"
click at [232, 259] on div "Home Utilities / Bills Personal Medical Taxes / Insurance Vehicles Family Debto…" at bounding box center [371, 214] width 441 height 317
click at [51, 64] on link "Case Dashboard" at bounding box center [78, 66] width 140 height 11
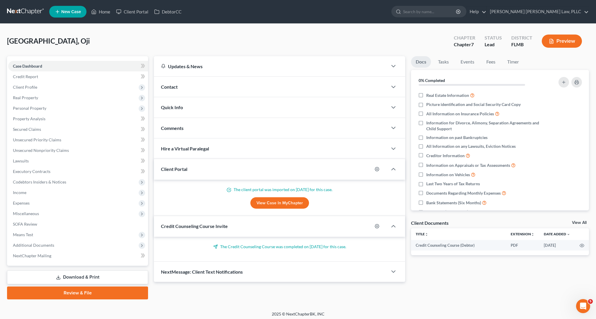
scroll to position [1, 0]
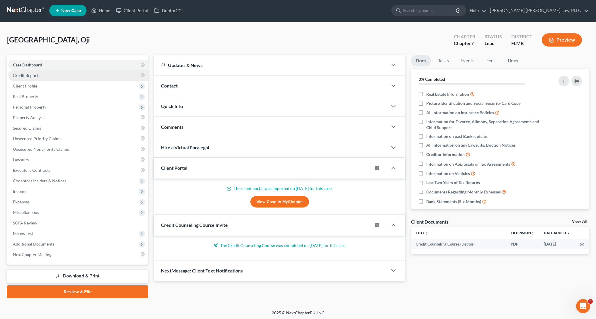
click at [83, 75] on link "Credit Report" at bounding box center [78, 75] width 140 height 11
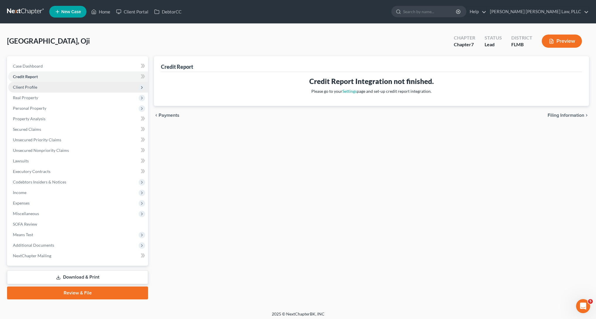
click at [92, 89] on span "Client Profile" at bounding box center [78, 87] width 140 height 11
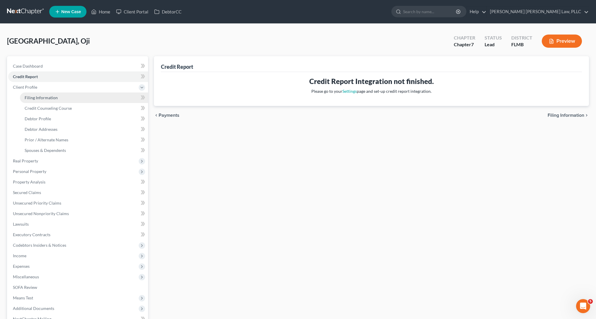
click at [89, 98] on link "Filing Information" at bounding box center [84, 98] width 128 height 11
select select "1"
select select "0"
select select "9"
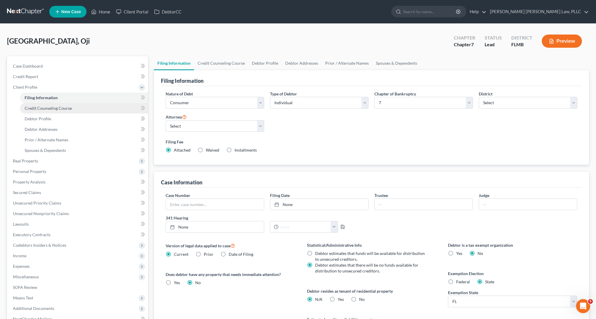
click at [89, 110] on link "Credit Counseling Course" at bounding box center [84, 108] width 128 height 11
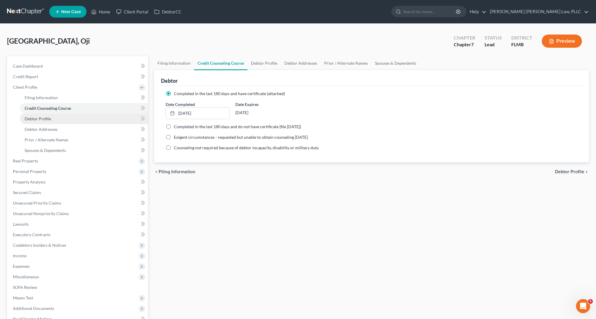
click at [88, 124] on link "Debtor Profile" at bounding box center [84, 119] width 128 height 11
select select "0"
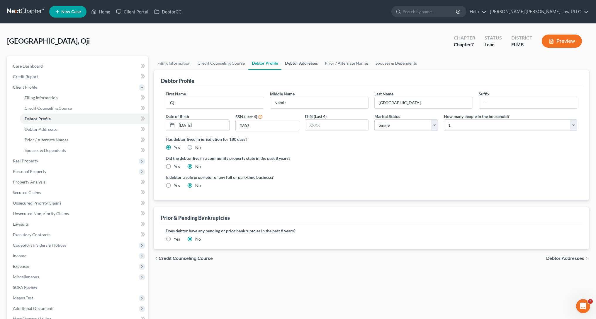
click at [294, 61] on link "Debtor Addresses" at bounding box center [301, 63] width 40 height 14
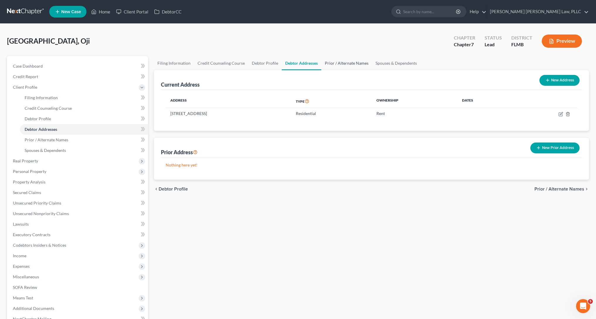
click at [350, 64] on link "Prior / Alternate Names" at bounding box center [346, 63] width 51 height 14
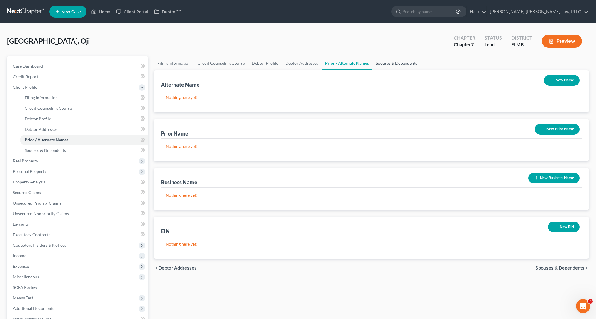
click at [388, 67] on link "Spouses & Dependents" at bounding box center [396, 63] width 48 height 14
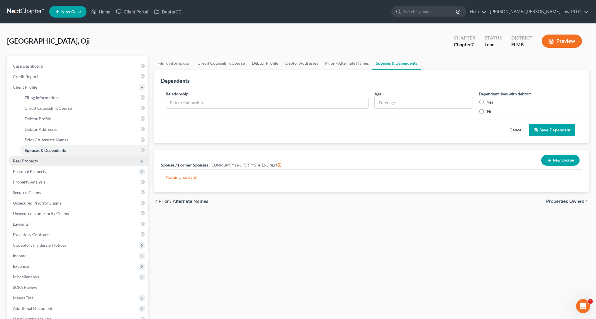
click at [66, 160] on span "Real Property" at bounding box center [78, 161] width 140 height 11
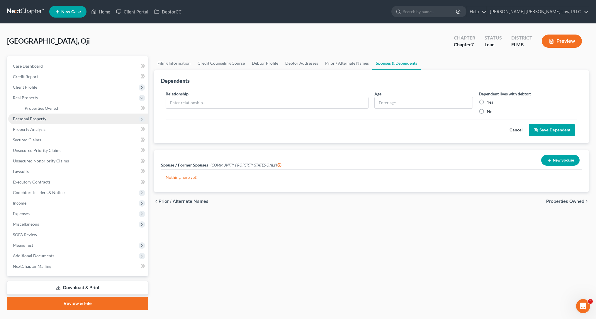
click at [76, 122] on span "Personal Property" at bounding box center [78, 119] width 140 height 11
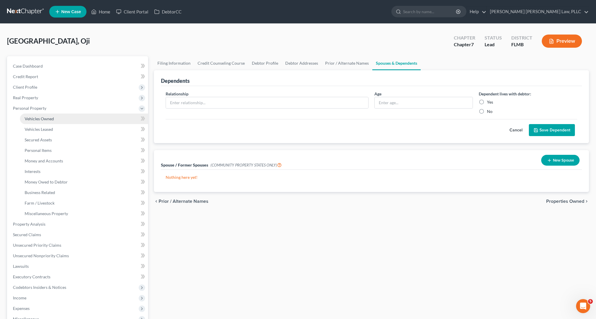
click at [77, 122] on link "Vehicles Owned" at bounding box center [84, 119] width 128 height 11
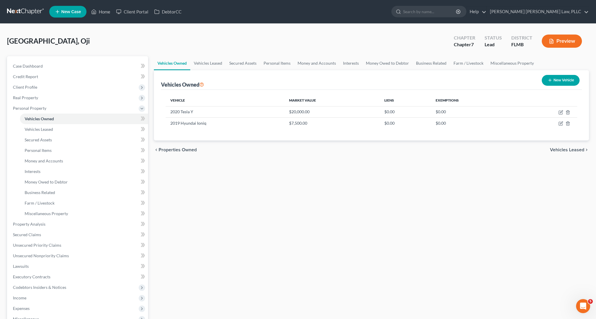
scroll to position [1, 0]
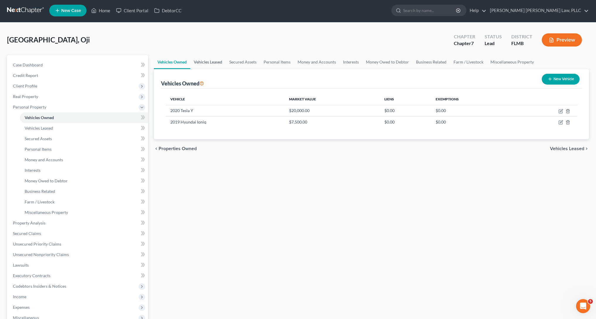
click at [219, 61] on link "Vehicles Leased" at bounding box center [207, 62] width 35 height 14
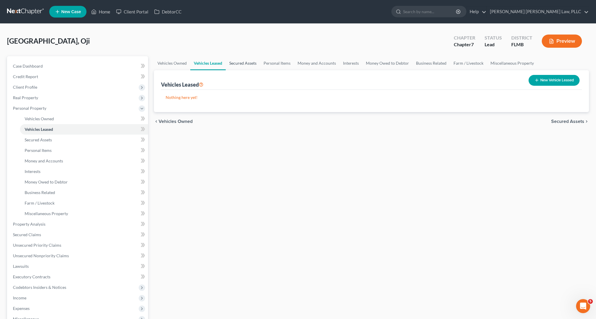
click at [234, 64] on link "Secured Assets" at bounding box center [243, 63] width 34 height 14
click at [268, 67] on link "Personal Items" at bounding box center [277, 63] width 34 height 14
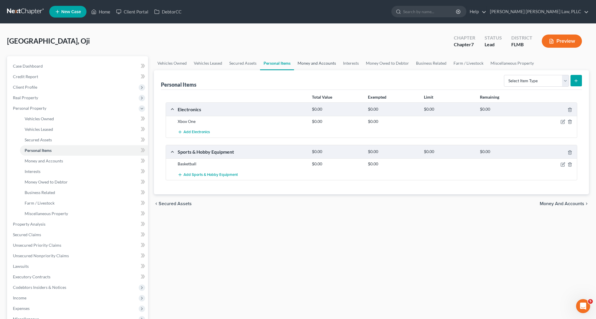
click at [311, 65] on link "Money and Accounts" at bounding box center [316, 63] width 45 height 14
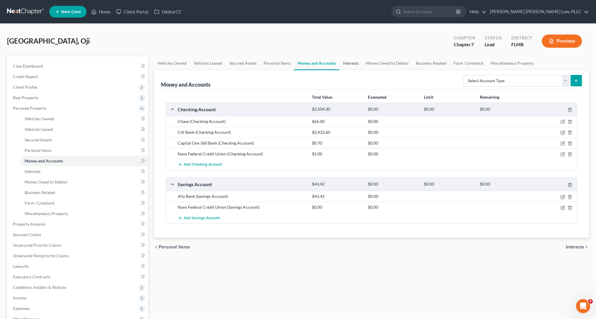
click at [356, 65] on link "Interests" at bounding box center [350, 63] width 23 height 14
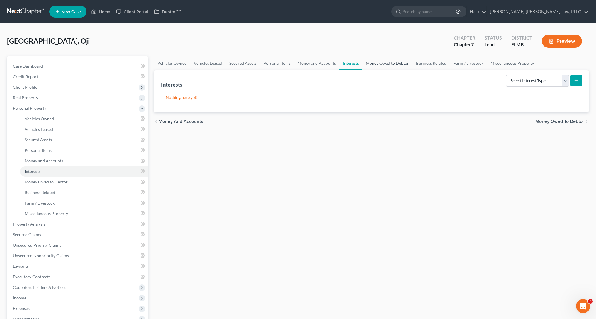
click at [379, 65] on link "Money Owed to Debtor" at bounding box center [387, 63] width 50 height 14
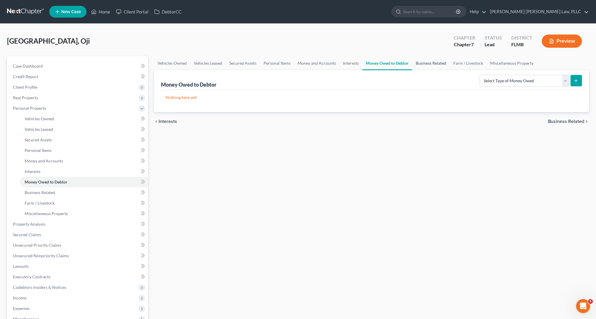
click at [434, 67] on link "Business Related" at bounding box center [431, 63] width 38 height 14
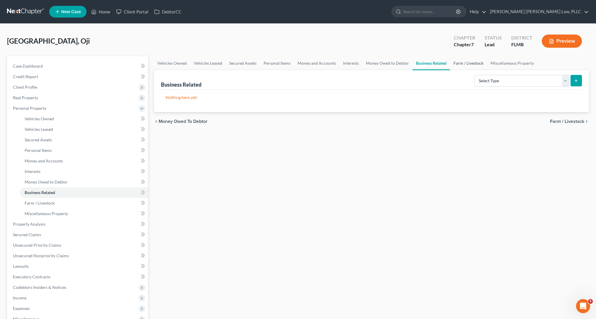
click at [464, 67] on link "Farm / Livestock" at bounding box center [468, 63] width 37 height 14
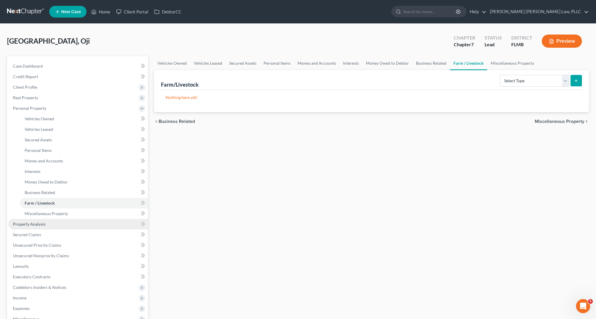
click at [22, 226] on span "Property Analysis" at bounding box center [29, 224] width 33 height 5
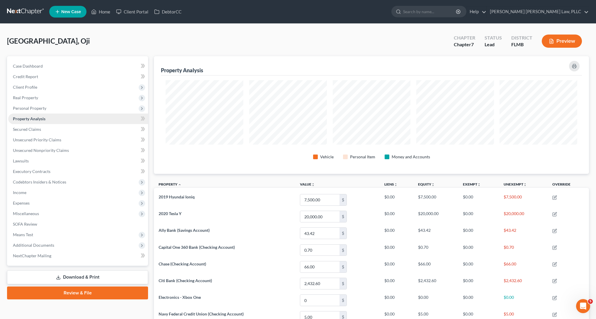
scroll to position [118, 435]
click at [27, 130] on span "Secured Claims" at bounding box center [27, 129] width 28 height 5
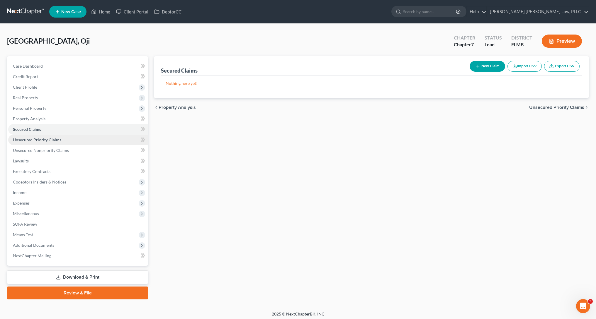
click at [31, 141] on span "Unsecured Priority Claims" at bounding box center [37, 139] width 48 height 5
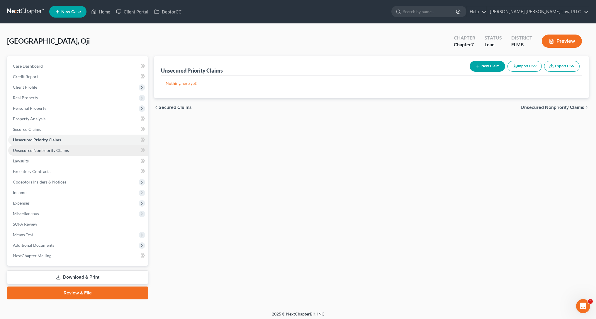
click at [32, 149] on span "Unsecured Nonpriority Claims" at bounding box center [41, 150] width 56 height 5
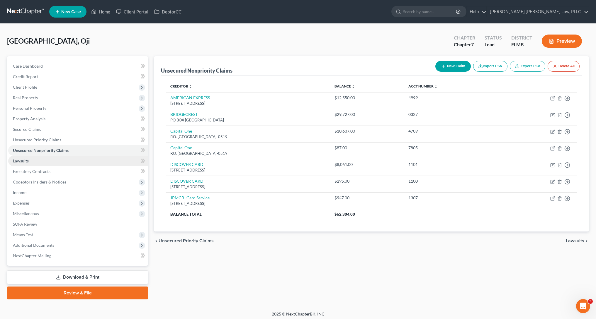
click at [34, 161] on link "Lawsuits" at bounding box center [78, 161] width 140 height 11
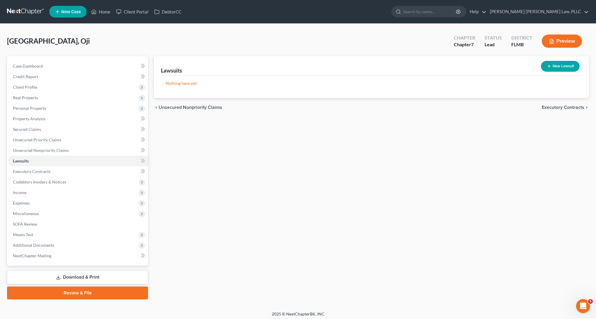
click at [29, 13] on link at bounding box center [26, 11] width 38 height 11
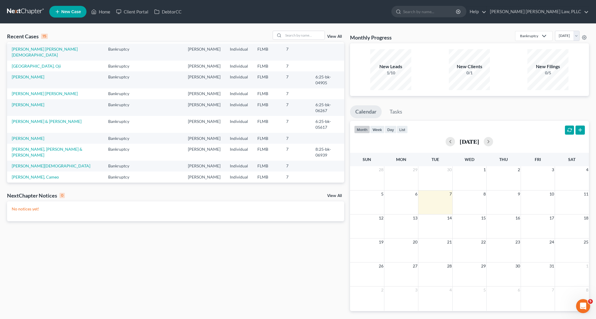
click at [29, 183] on td "[PERSON_NAME] [PERSON_NAME][DEMOGRAPHIC_DATA]" at bounding box center [55, 191] width 96 height 17
click at [27, 185] on link "[PERSON_NAME] [PERSON_NAME][DEMOGRAPHIC_DATA]" at bounding box center [45, 190] width 66 height 11
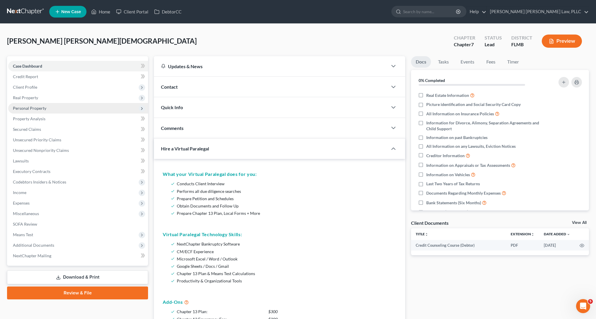
click at [38, 110] on span "Personal Property" at bounding box center [29, 108] width 33 height 5
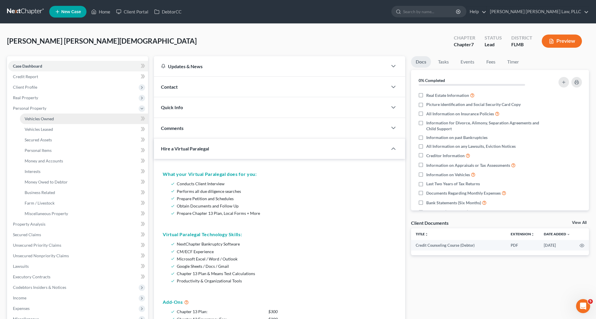
click at [40, 117] on span "Vehicles Owned" at bounding box center [39, 118] width 29 height 5
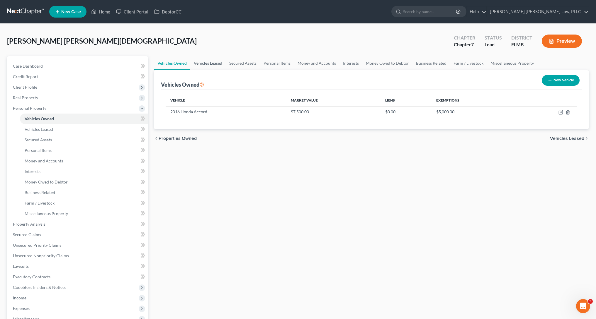
click at [197, 68] on link "Vehicles Leased" at bounding box center [207, 63] width 35 height 14
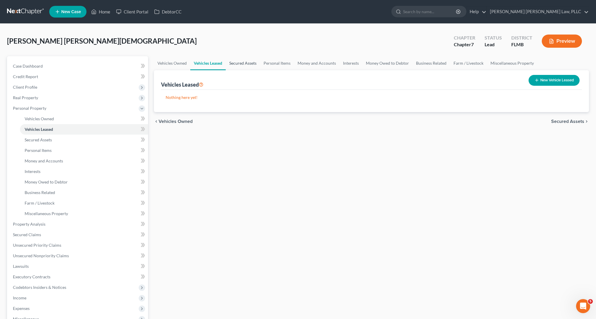
click at [228, 67] on link "Secured Assets" at bounding box center [243, 63] width 34 height 14
click at [275, 65] on link "Personal Items" at bounding box center [277, 63] width 34 height 14
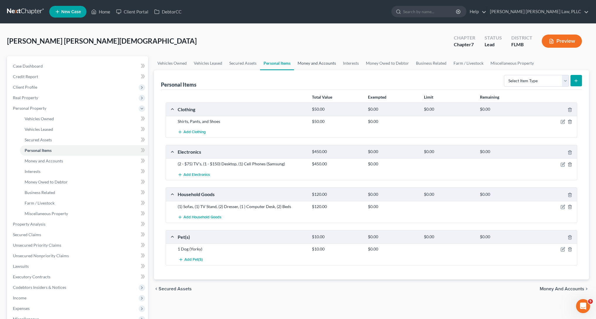
click at [302, 66] on link "Money and Accounts" at bounding box center [316, 63] width 45 height 14
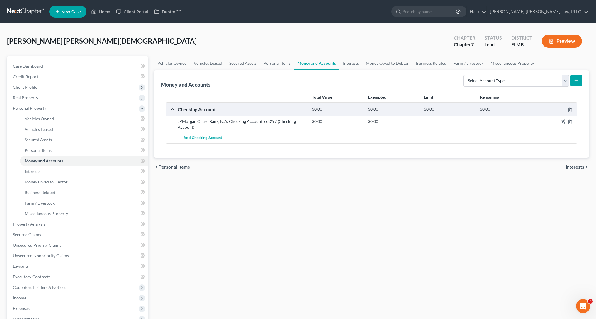
click at [377, 70] on div "Money and Accounts Select Account Type Brokerage Cash on Hand Certificates of D…" at bounding box center [371, 80] width 421 height 20
click at [344, 69] on link "Interests" at bounding box center [350, 63] width 23 height 14
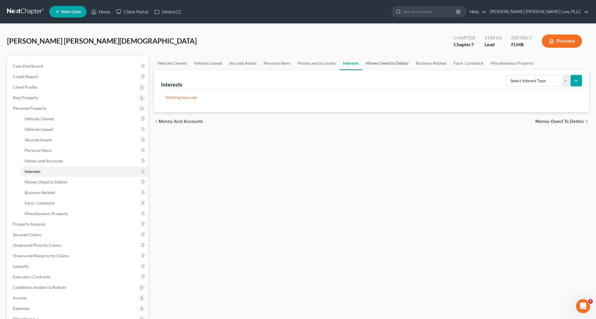
click at [383, 65] on link "Money Owed to Debtor" at bounding box center [387, 63] width 50 height 14
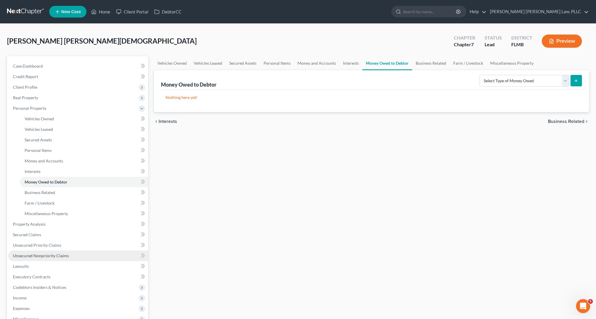
click at [95, 256] on link "Unsecured Nonpriority Claims" at bounding box center [78, 256] width 140 height 11
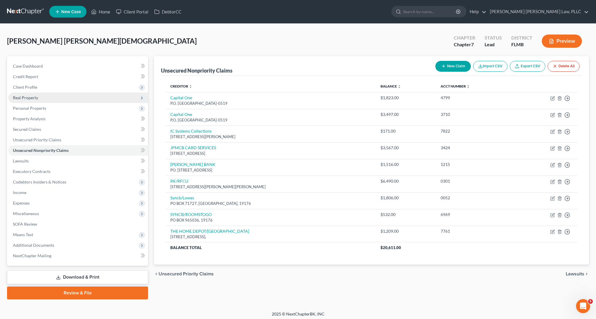
click at [58, 96] on span "Real Property" at bounding box center [78, 98] width 140 height 11
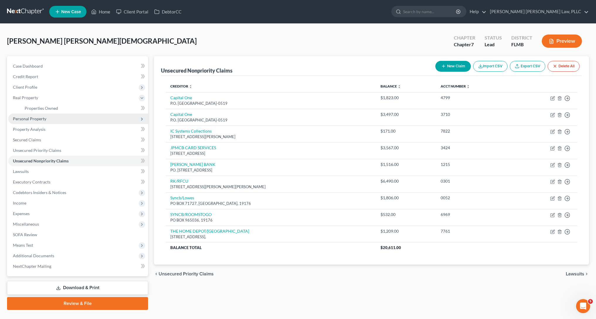
click at [52, 117] on span "Personal Property" at bounding box center [78, 119] width 140 height 11
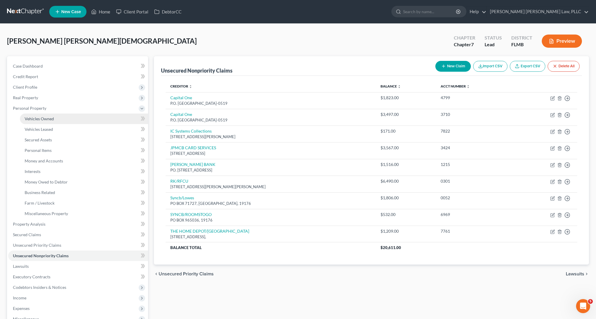
click at [50, 116] on span "Vehicles Owned" at bounding box center [39, 118] width 29 height 5
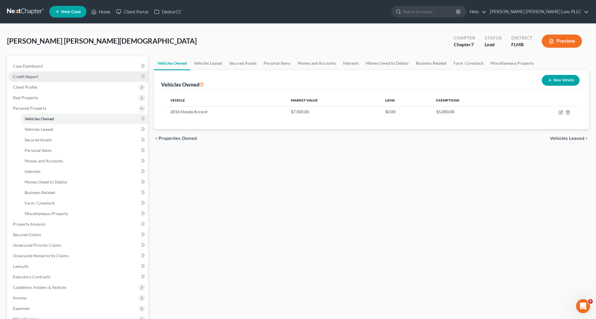
click at [38, 81] on link "Credit Report" at bounding box center [78, 77] width 140 height 11
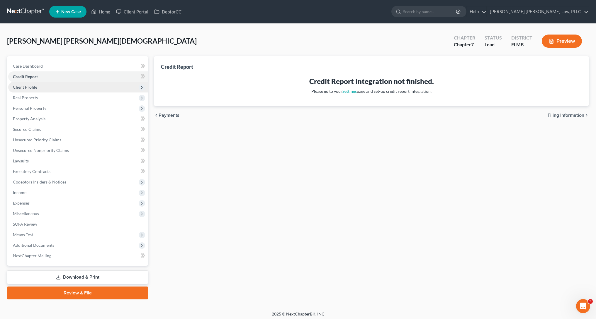
click at [38, 88] on span "Client Profile" at bounding box center [78, 87] width 140 height 11
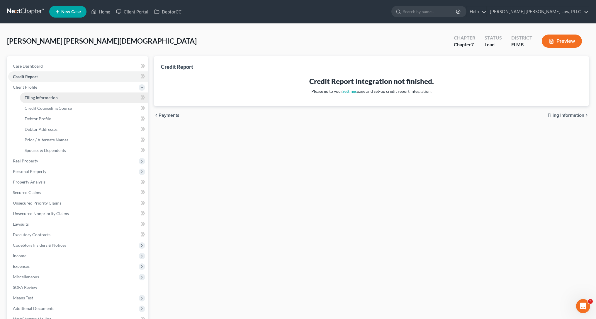
click at [39, 100] on span "Filing Information" at bounding box center [41, 97] width 33 height 5
select select "1"
select select "0"
select select "9"
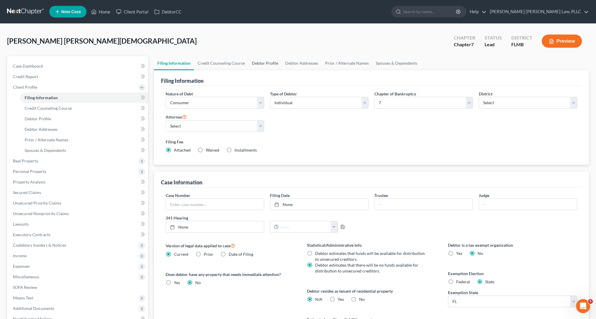
click at [253, 69] on link "Debtor Profile" at bounding box center [264, 63] width 33 height 14
select select "1"
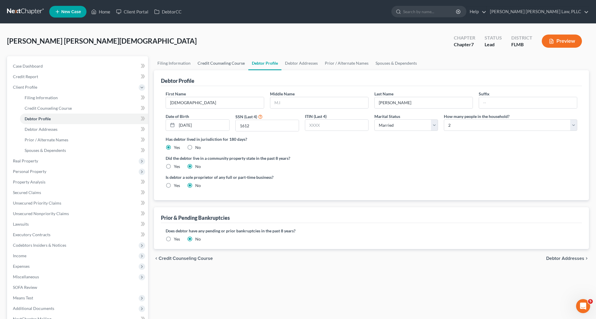
click at [209, 66] on link "Credit Counseling Course" at bounding box center [221, 63] width 54 height 14
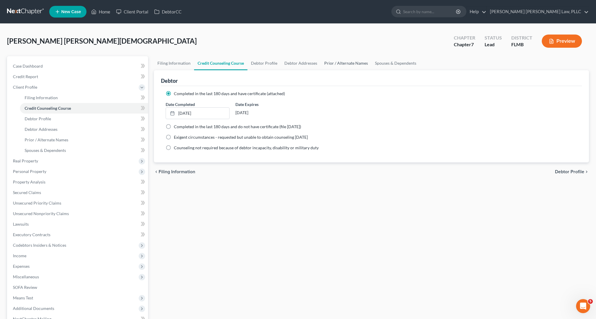
click at [359, 67] on link "Prior / Alternate Names" at bounding box center [346, 63] width 51 height 14
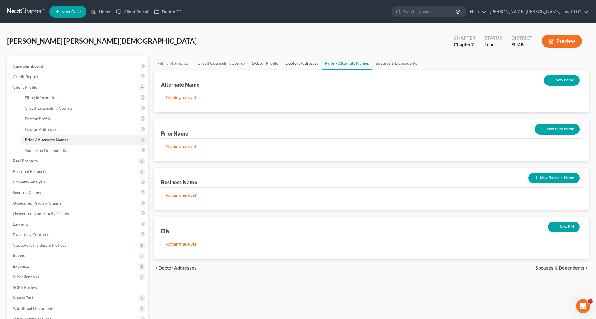
click at [297, 66] on link "Debtor Addresses" at bounding box center [302, 63] width 40 height 14
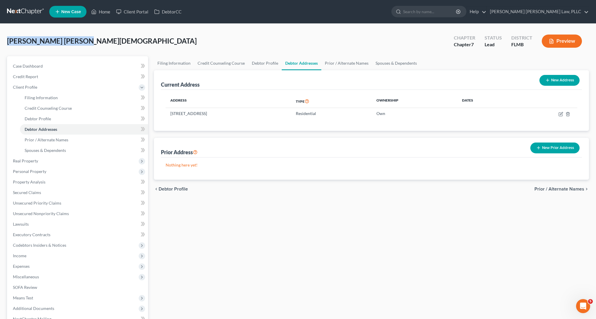
drag, startPoint x: 91, startPoint y: 46, endPoint x: 8, endPoint y: 34, distance: 83.0
click at [8, 34] on div "[PERSON_NAME] [PERSON_NAME] Upgraded Chapter Chapter 7 Status Lead District [GE…" at bounding box center [298, 43] width 582 height 25
click at [227, 67] on link "Credit Counseling Course" at bounding box center [221, 63] width 54 height 14
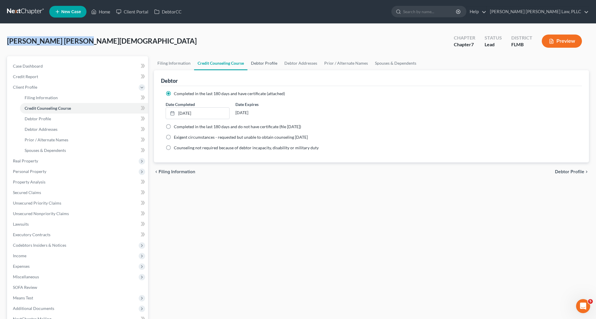
click at [267, 65] on link "Debtor Profile" at bounding box center [263, 63] width 33 height 14
select select "1"
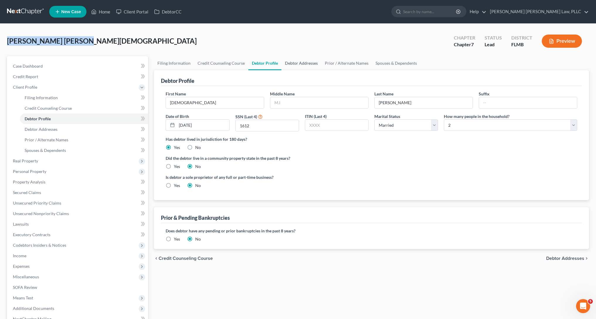
click at [283, 63] on link "Debtor Addresses" at bounding box center [301, 63] width 40 height 14
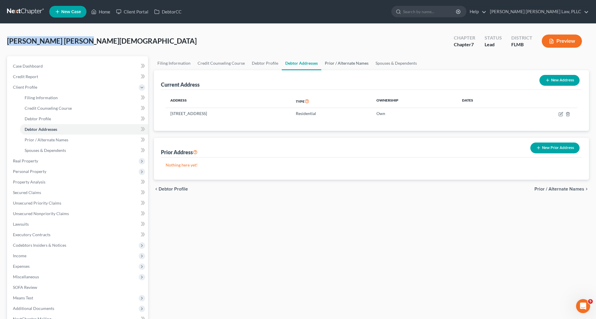
click at [344, 62] on link "Prior / Alternate Names" at bounding box center [346, 63] width 51 height 14
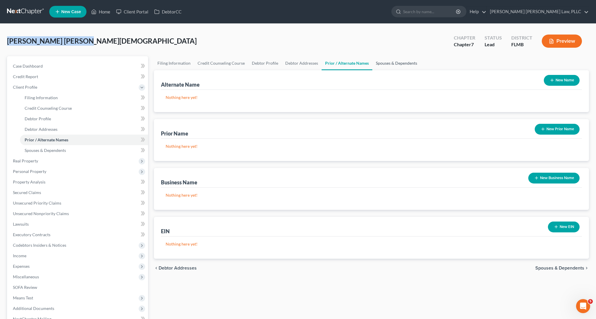
click at [393, 62] on link "Spouses & Dependents" at bounding box center [396, 63] width 48 height 14
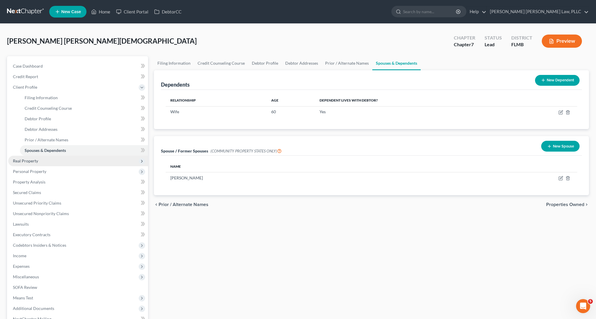
click at [16, 162] on span "Real Property" at bounding box center [25, 161] width 25 height 5
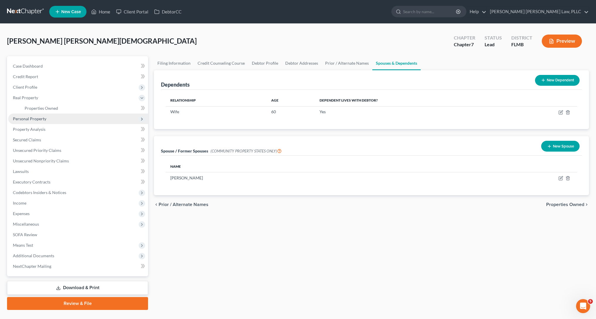
click at [33, 121] on span "Personal Property" at bounding box center [29, 118] width 33 height 5
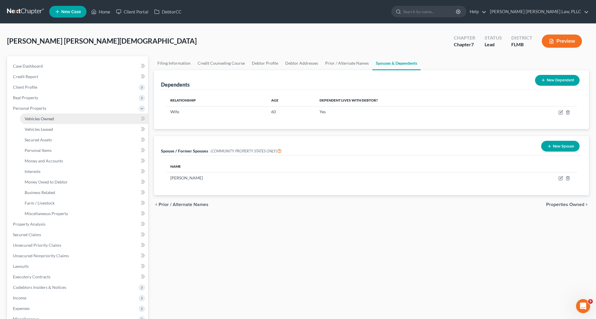
click at [35, 118] on span "Vehicles Owned" at bounding box center [39, 118] width 29 height 5
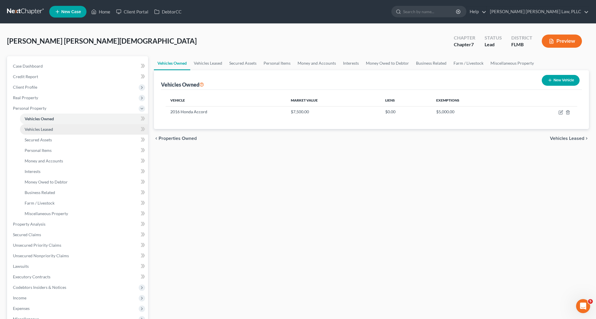
click at [38, 128] on span "Vehicles Leased" at bounding box center [39, 129] width 28 height 5
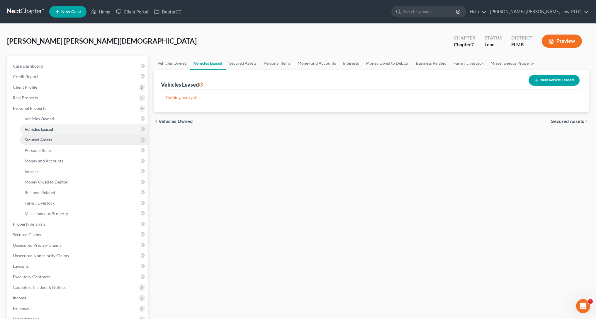
click at [40, 142] on link "Secured Assets" at bounding box center [84, 140] width 128 height 11
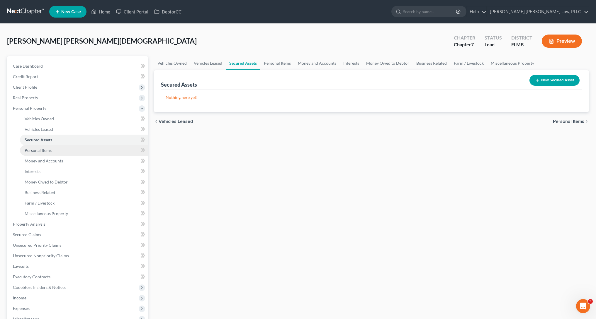
click at [43, 153] on span "Personal Items" at bounding box center [38, 150] width 27 height 5
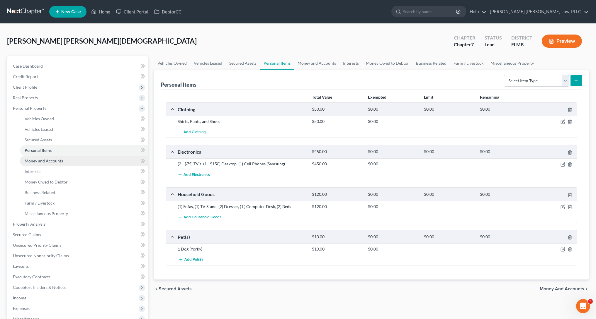
click at [45, 162] on span "Money and Accounts" at bounding box center [44, 161] width 38 height 5
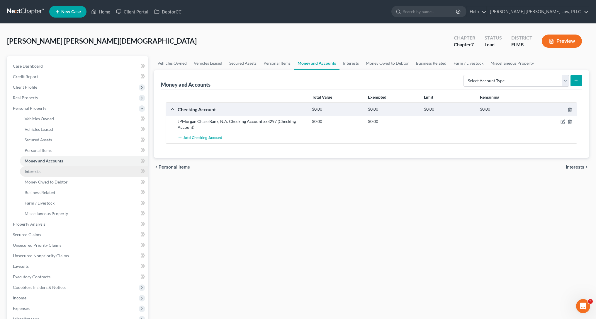
click at [45, 171] on link "Interests" at bounding box center [84, 171] width 128 height 11
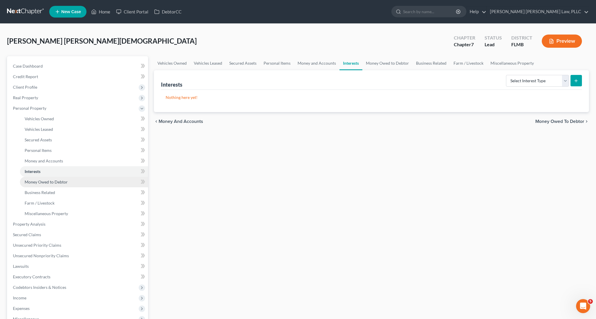
click at [45, 185] on link "Money Owed to Debtor" at bounding box center [84, 182] width 128 height 11
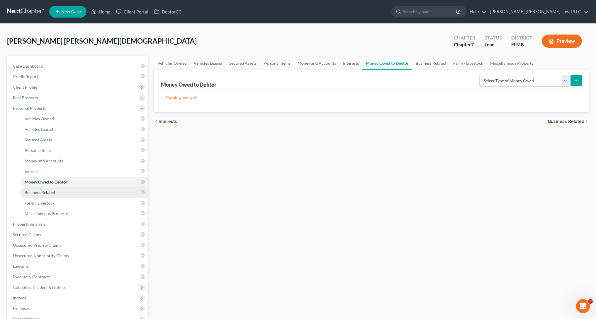
click at [45, 194] on span "Business Related" at bounding box center [40, 192] width 30 height 5
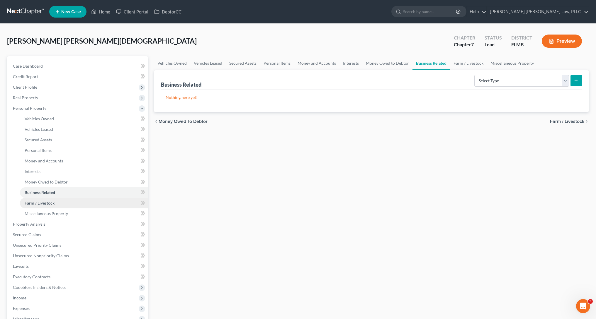
click at [45, 202] on span "Farm / Livestock" at bounding box center [40, 203] width 30 height 5
click at [45, 207] on link "Farm / Livestock" at bounding box center [84, 203] width 128 height 11
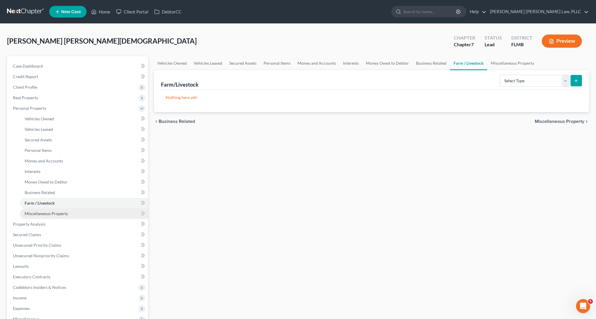
click at [46, 210] on link "Miscellaneous Property" at bounding box center [84, 214] width 128 height 11
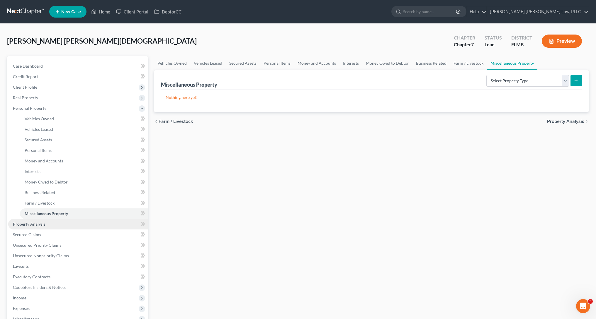
click at [46, 226] on link "Property Analysis" at bounding box center [78, 224] width 140 height 11
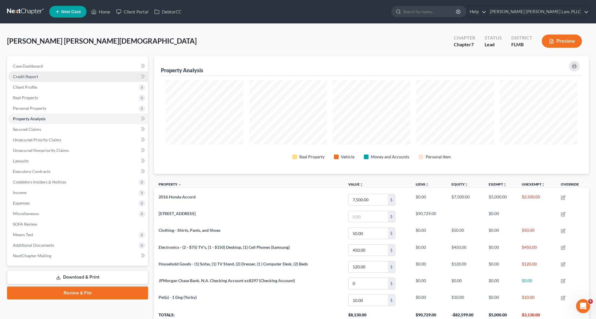
click at [40, 80] on link "Credit Report" at bounding box center [78, 77] width 140 height 11
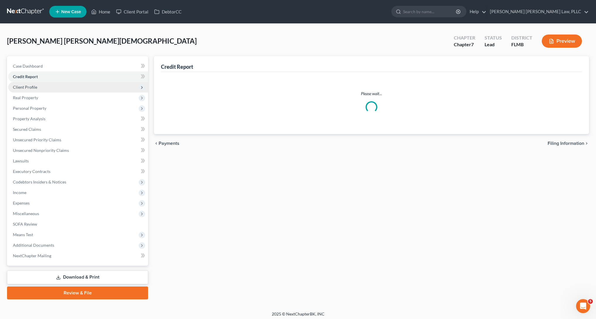
click at [40, 88] on span "Client Profile" at bounding box center [78, 87] width 140 height 11
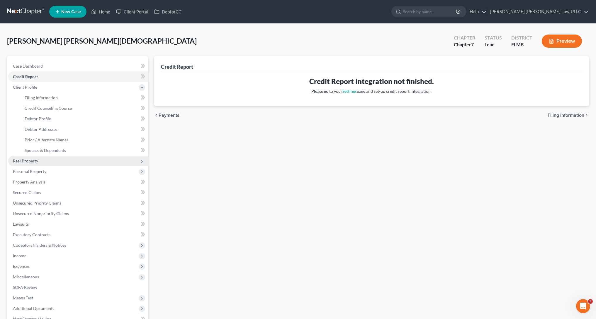
click at [44, 163] on span "Real Property" at bounding box center [78, 161] width 140 height 11
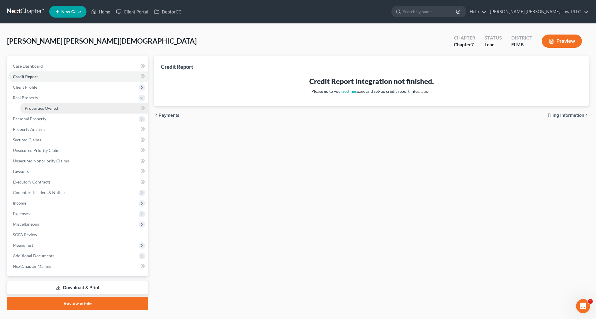
click at [55, 110] on span "Properties Owned" at bounding box center [41, 108] width 33 height 5
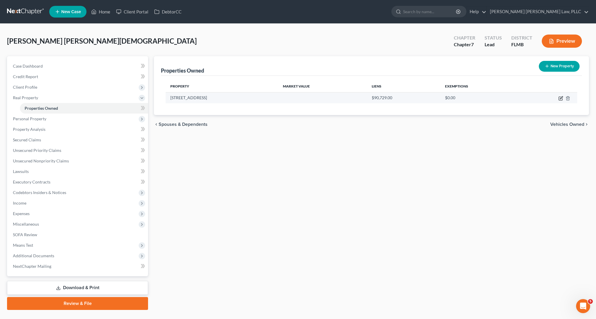
click at [561, 98] on icon "button" at bounding box center [560, 98] width 5 height 5
select select "9"
select select "0"
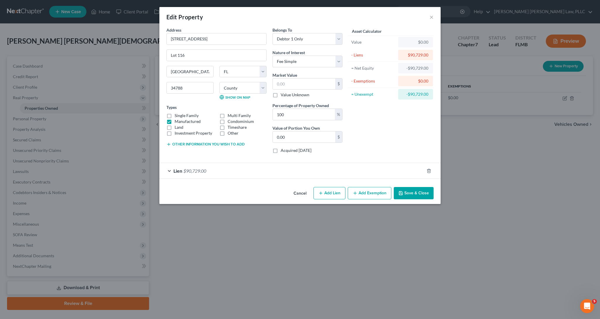
click at [370, 196] on button "Add Exemption" at bounding box center [370, 193] width 44 height 12
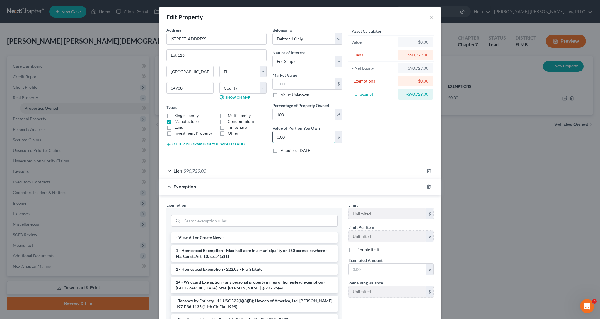
click at [316, 139] on input "0.00" at bounding box center [304, 137] width 62 height 11
click at [309, 116] on input "100" at bounding box center [304, 114] width 62 height 11
drag, startPoint x: 309, startPoint y: 116, endPoint x: 220, endPoint y: 113, distance: 88.8
click at [220, 113] on div "Address * 9705 [GEOGRAPHIC_DATA] [GEOGRAPHIC_DATA] [US_STATE][GEOGRAPHIC_DATA] …" at bounding box center [255, 92] width 182 height 131
type input "5"
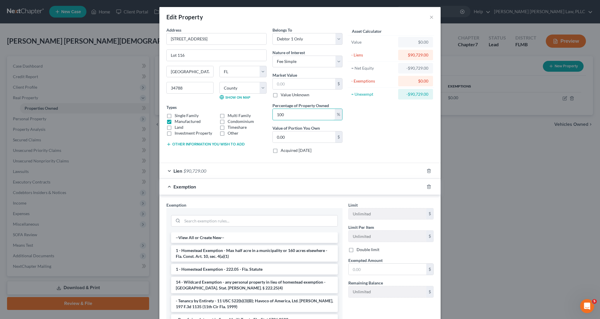
type input "0"
type input "50"
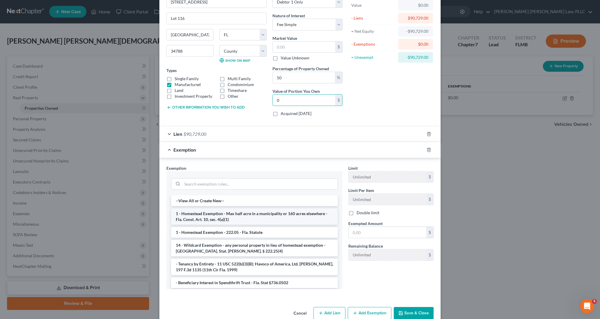
click at [249, 215] on li "1 - Homestead Exemption - Max half acre in a municipality or 160 acres elsewher…" at bounding box center [254, 217] width 167 height 16
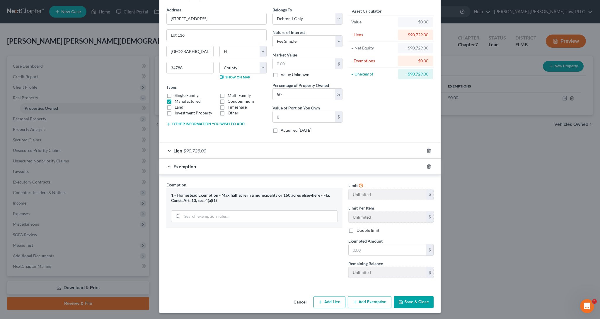
click at [407, 301] on button "Save & Close" at bounding box center [414, 303] width 40 height 12
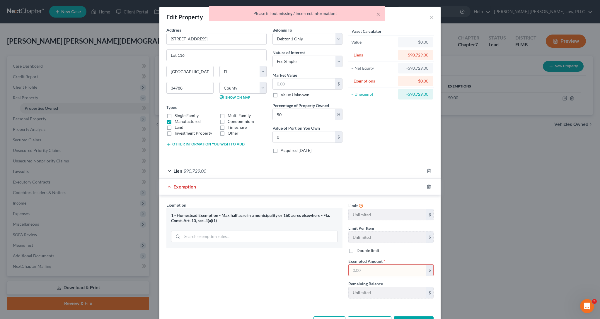
scroll to position [21, 0]
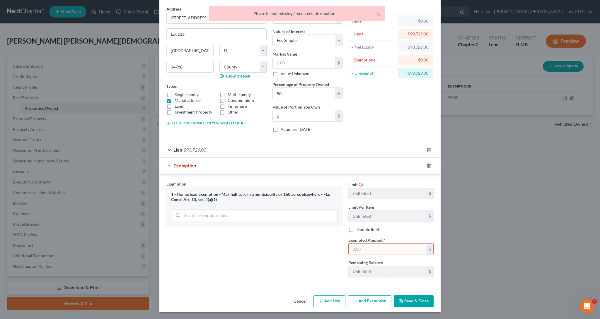
click at [302, 302] on button "Cancel" at bounding box center [300, 302] width 22 height 12
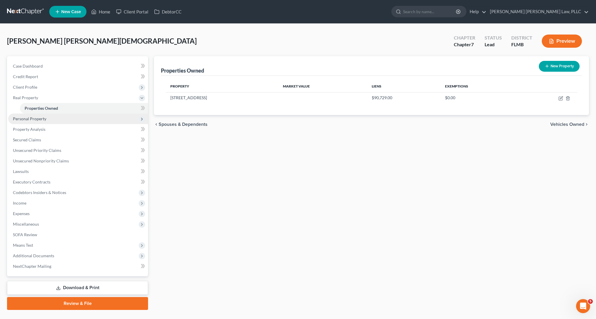
click at [44, 120] on span "Personal Property" at bounding box center [29, 118] width 33 height 5
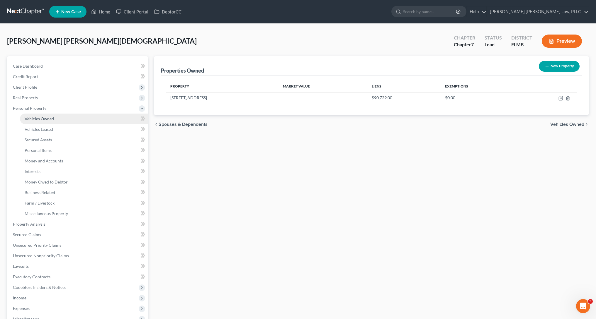
click at [65, 122] on link "Vehicles Owned" at bounding box center [84, 119] width 128 height 11
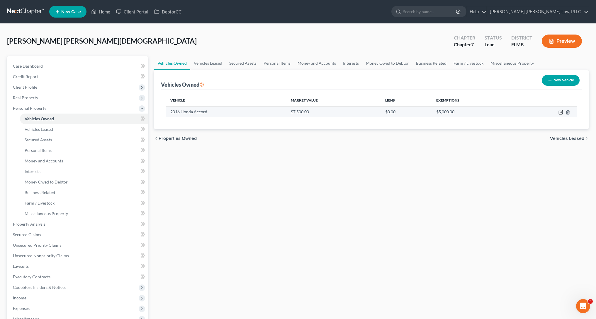
click at [563, 113] on icon "button" at bounding box center [560, 112] width 5 height 5
select select "0"
select select "10"
select select "3"
select select "0"
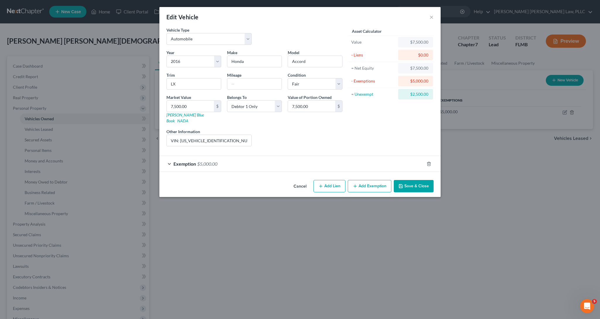
click at [369, 180] on button "Add Exemption" at bounding box center [370, 186] width 44 height 12
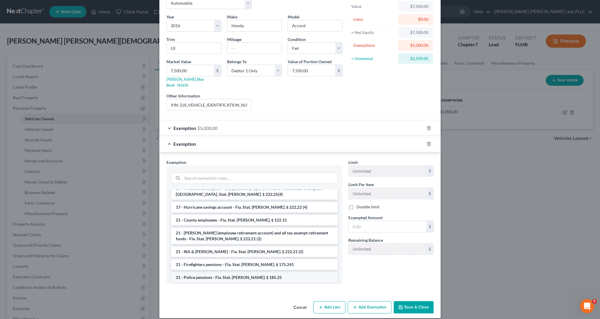
scroll to position [287, 0]
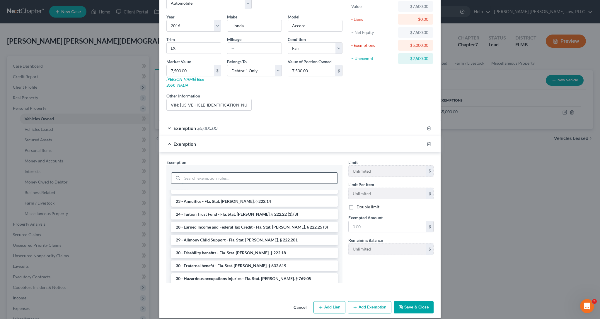
click at [226, 173] on input "search" at bounding box center [259, 178] width 155 height 11
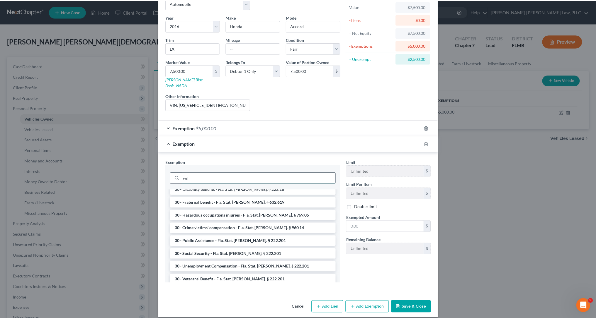
scroll to position [7, 0]
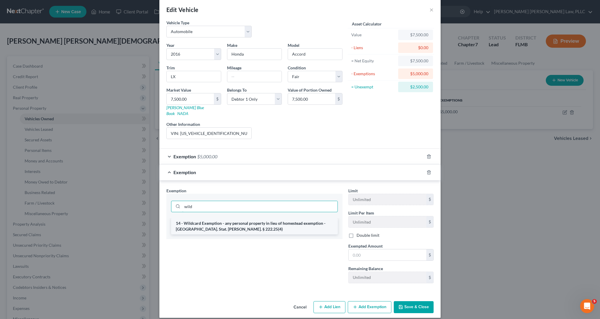
type input "wild"
click at [231, 224] on li "14 - Wildcard Exemption - any personal property in lieu of homestead exemption …" at bounding box center [254, 226] width 167 height 16
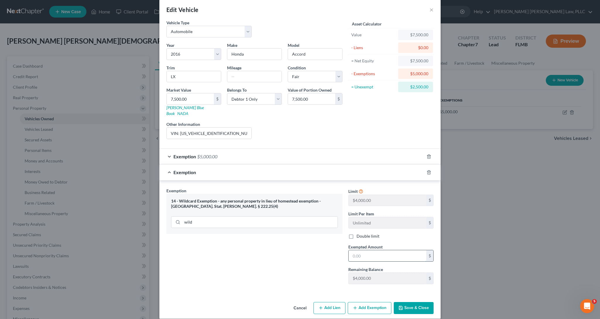
click at [383, 253] on input "text" at bounding box center [388, 256] width 78 height 11
type input "2,500"
click at [418, 302] on button "Save & Close" at bounding box center [414, 308] width 40 height 12
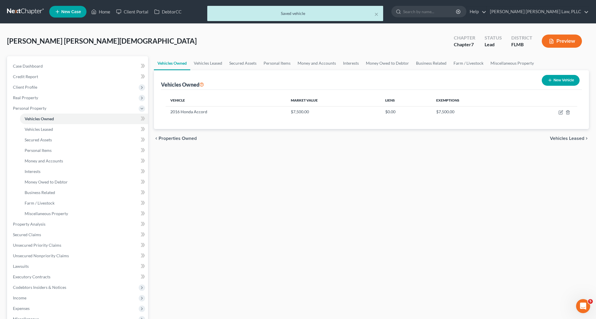
click at [377, 219] on div "Vehicles Owned Vehicles Leased Secured Assets Personal Items Money and Accounts…" at bounding box center [371, 230] width 441 height 349
click at [59, 250] on link "Unsecured Priority Claims" at bounding box center [78, 245] width 140 height 11
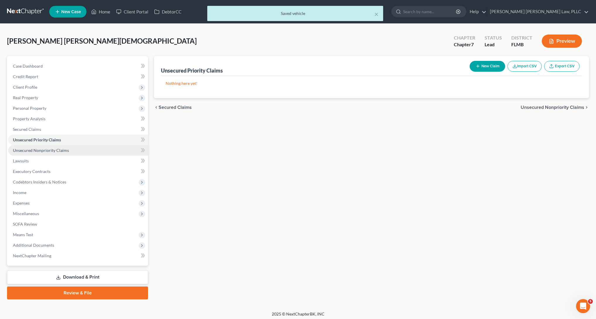
click at [55, 154] on link "Unsecured Nonpriority Claims" at bounding box center [78, 150] width 140 height 11
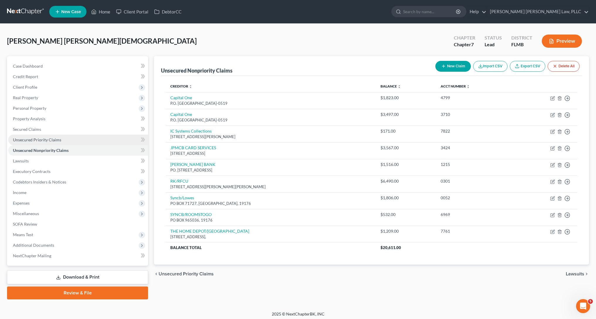
click at [54, 144] on link "Unsecured Priority Claims" at bounding box center [78, 140] width 140 height 11
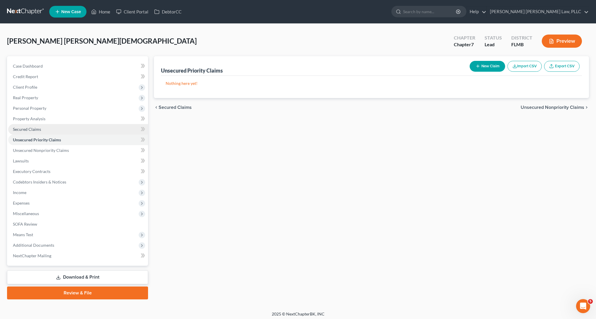
click at [54, 130] on link "Secured Claims" at bounding box center [78, 129] width 140 height 11
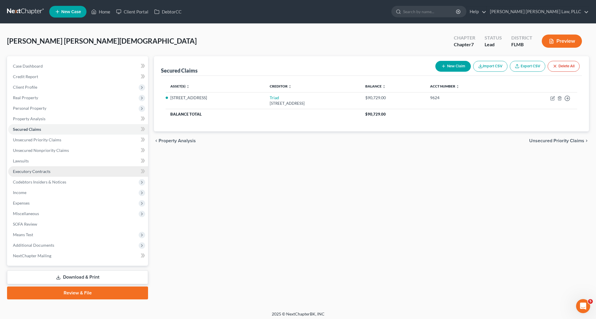
click at [51, 176] on link "Executory Contracts" at bounding box center [78, 171] width 140 height 11
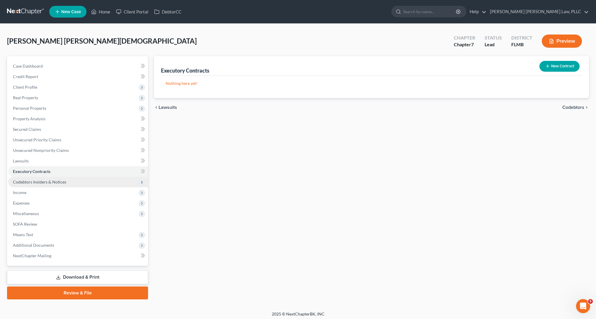
click at [51, 183] on span "Codebtors Insiders & Notices" at bounding box center [39, 182] width 53 height 5
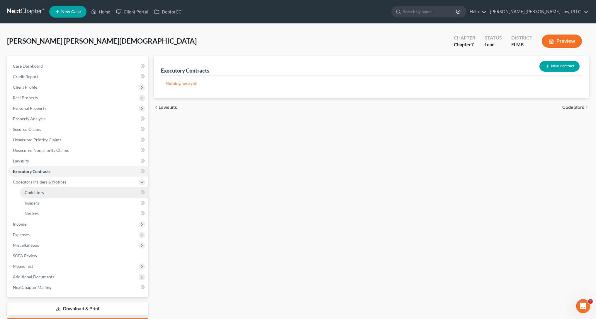
click at [55, 195] on link "Codebtors" at bounding box center [84, 193] width 128 height 11
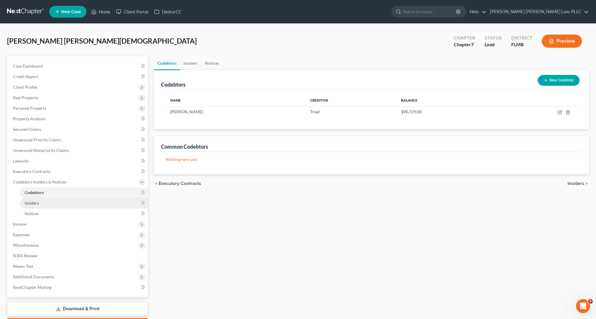
click at [55, 205] on link "Insiders" at bounding box center [84, 203] width 128 height 11
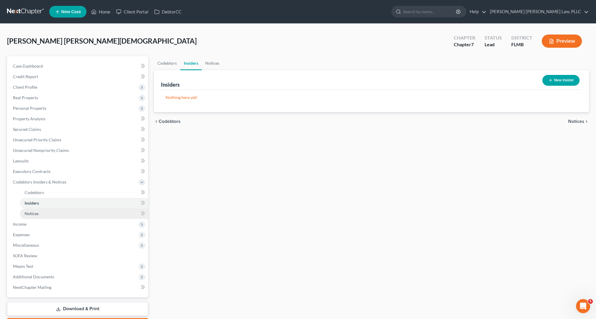
click at [58, 215] on link "Notices" at bounding box center [84, 214] width 128 height 11
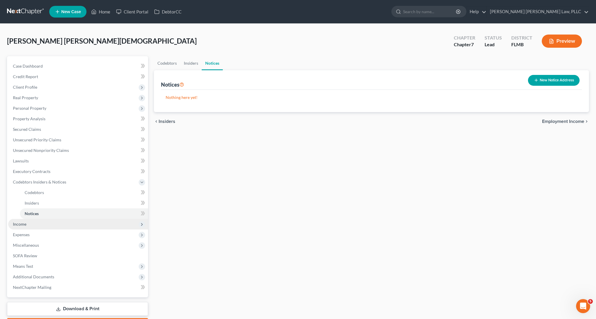
click at [58, 222] on span "Income" at bounding box center [78, 224] width 140 height 11
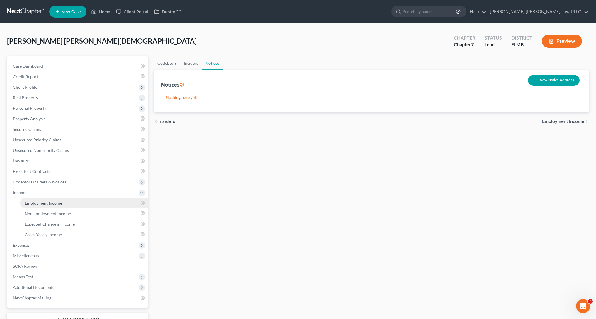
click at [62, 207] on link "Employment Income" at bounding box center [84, 203] width 128 height 11
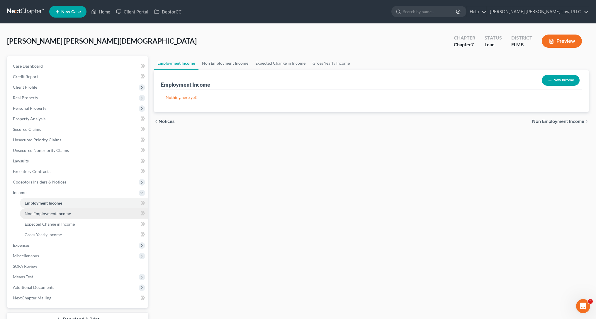
click at [62, 215] on span "Non Employment Income" at bounding box center [48, 213] width 46 height 5
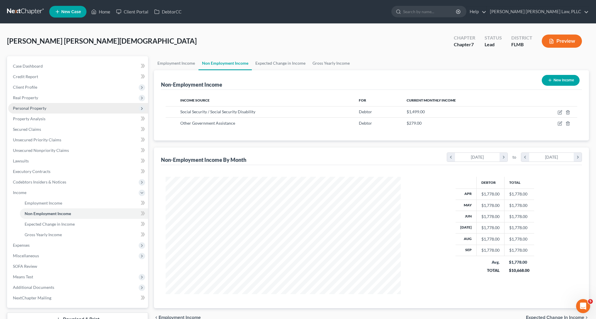
click at [64, 110] on span "Personal Property" at bounding box center [78, 108] width 140 height 11
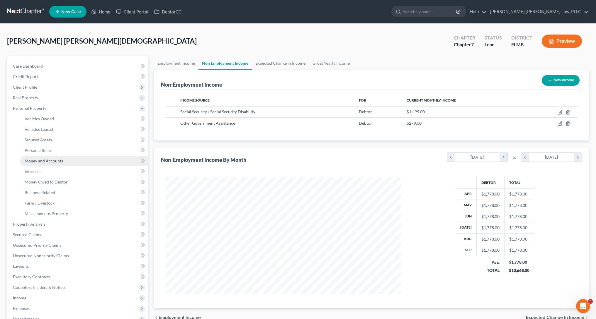
click at [66, 156] on link "Money and Accounts" at bounding box center [84, 161] width 128 height 11
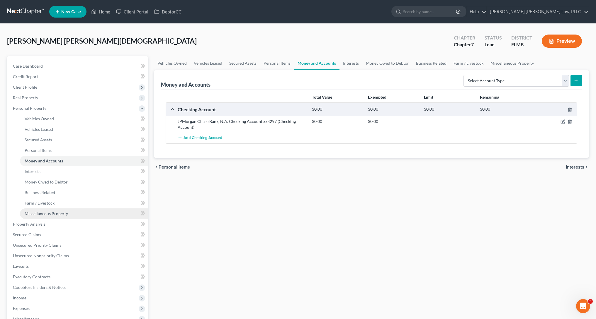
click at [65, 213] on span "Miscellaneous Property" at bounding box center [46, 213] width 43 height 5
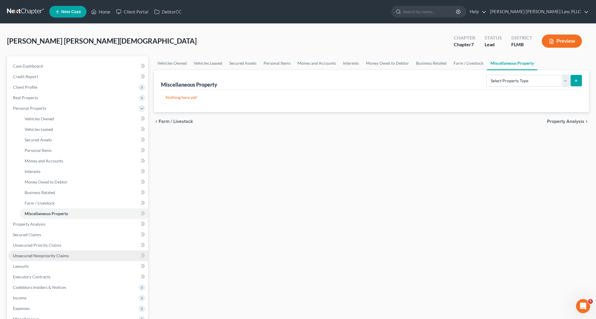
click at [65, 259] on link "Unsecured Nonpriority Claims" at bounding box center [78, 256] width 140 height 11
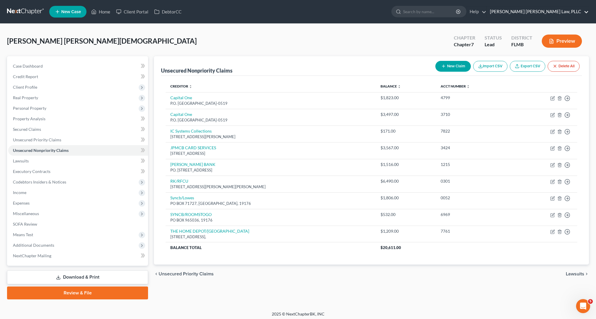
click at [565, 12] on link "[PERSON_NAME] [PERSON_NAME] Law, PLLC" at bounding box center [538, 11] width 102 height 11
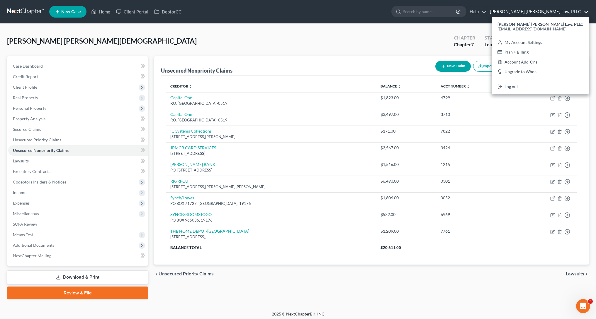
click at [310, 34] on div "[PERSON_NAME] [PERSON_NAME] Upgraded Chapter Chapter 7 Status Lead District [GE…" at bounding box center [298, 43] width 582 height 25
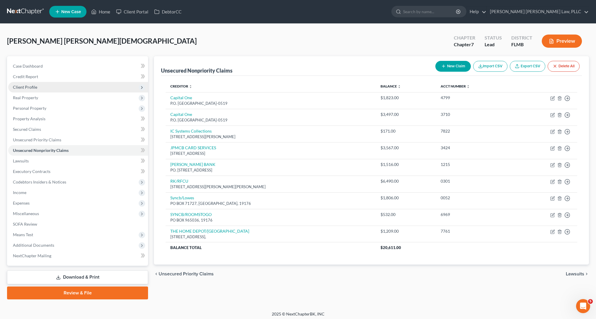
click at [41, 89] on span "Client Profile" at bounding box center [78, 87] width 140 height 11
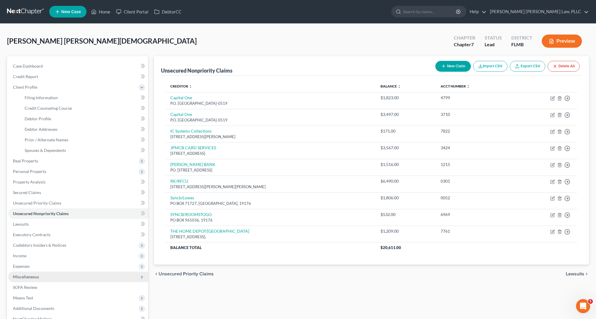
click at [82, 272] on span "Miscellaneous" at bounding box center [78, 277] width 140 height 11
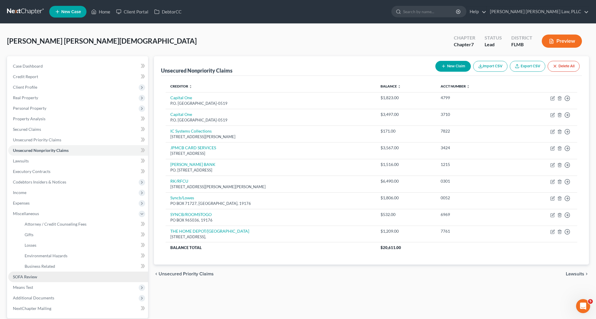
click at [81, 278] on link "SOFA Review" at bounding box center [78, 277] width 140 height 11
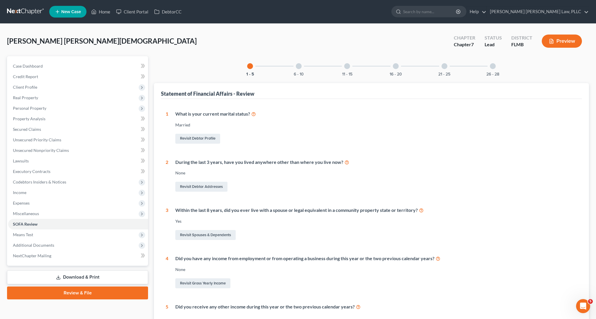
click at [297, 69] on div "6 - 10" at bounding box center [299, 66] width 20 height 20
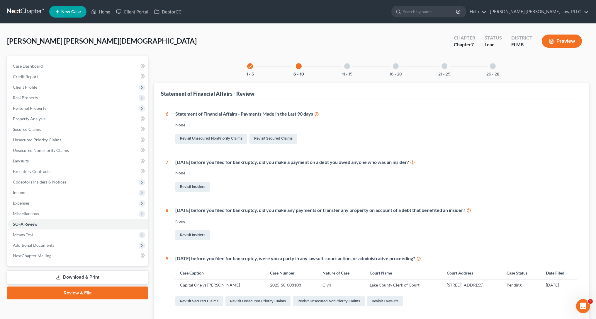
click at [336, 67] on div "check 1 - 5 6 - 10 11 - 15 16 - 20 21 - 25 26 - 28" at bounding box center [371, 66] width 263 height 20
